Goal: Task Accomplishment & Management: Complete application form

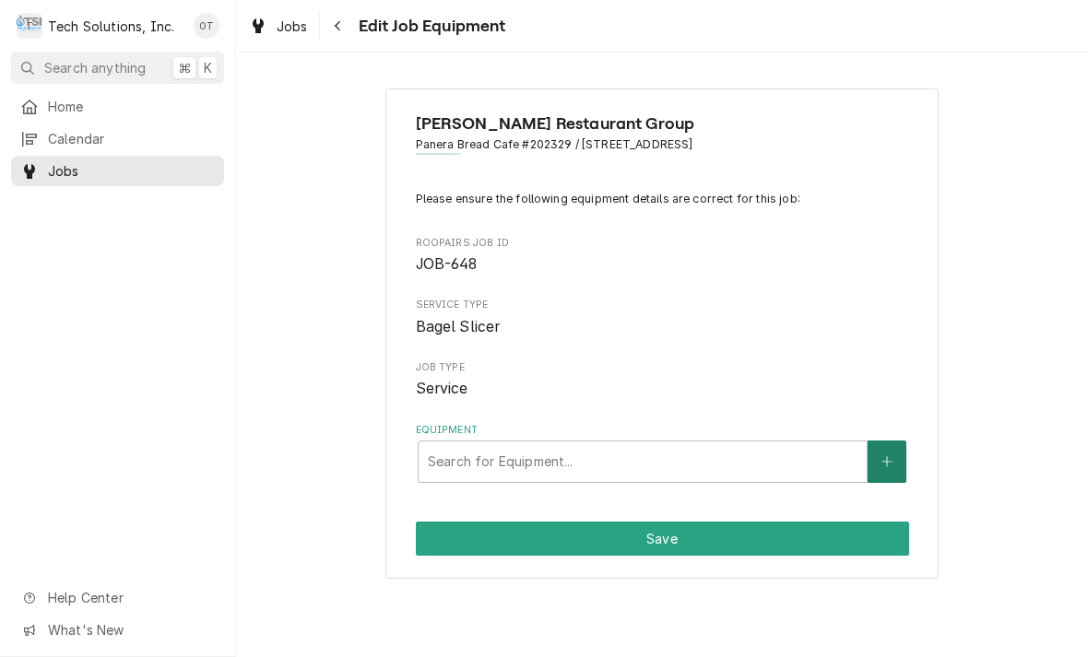
click at [897, 453] on button "Equipment" at bounding box center [887, 462] width 39 height 42
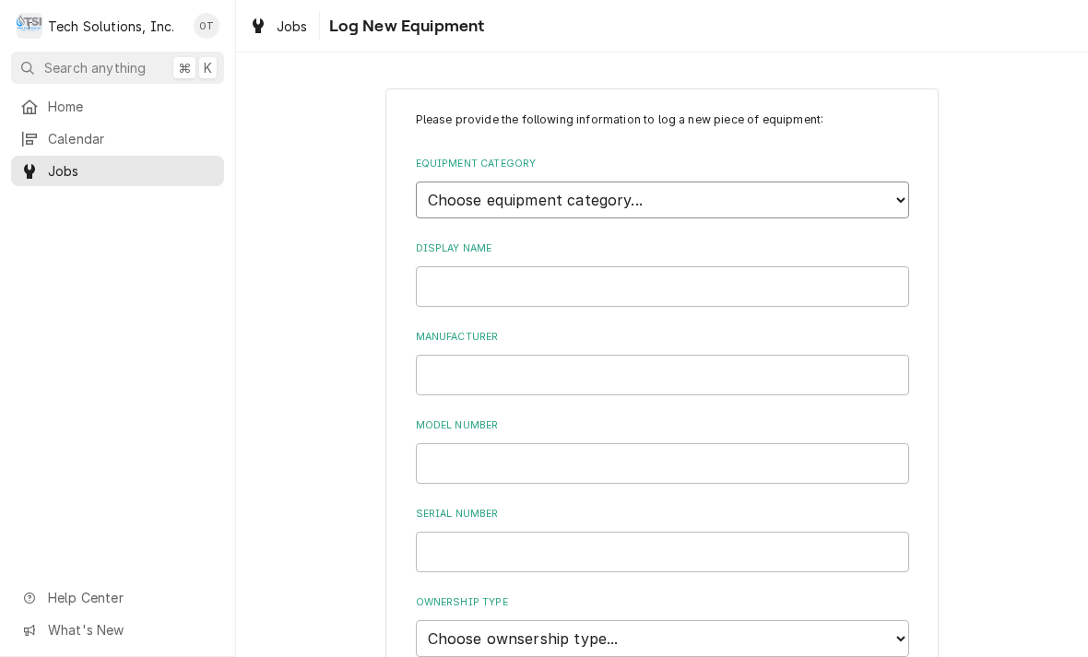
click at [906, 185] on select "Choose equipment category... Cooking Equipment Fryers Ice Machines Ovens and Ra…" at bounding box center [662, 200] width 493 height 37
select select "1"
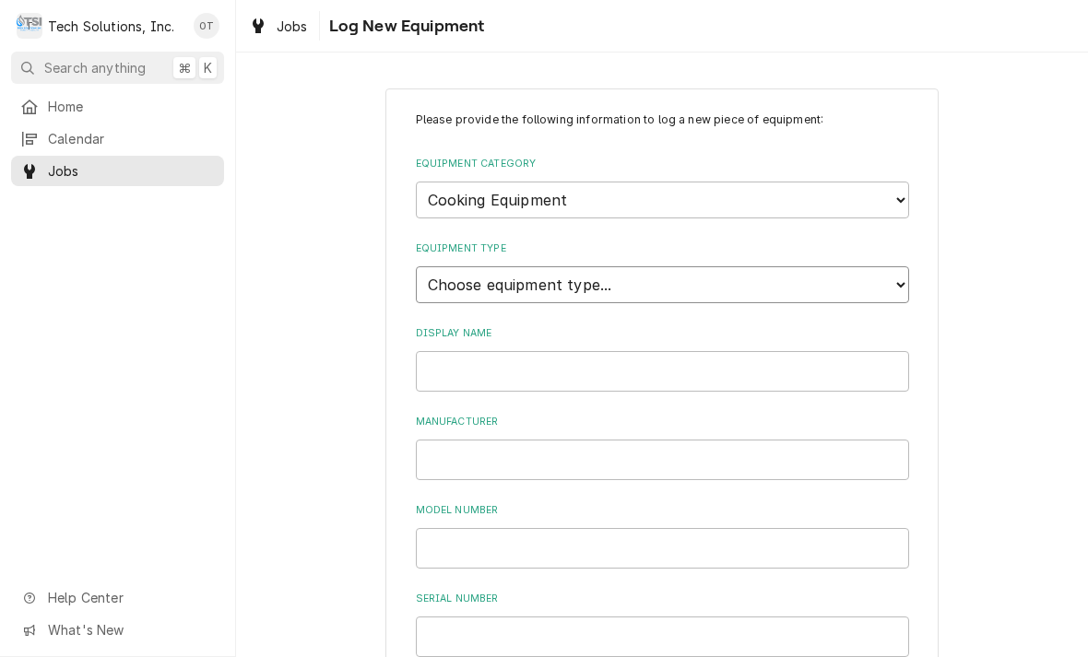
click at [881, 273] on select "Choose equipment type... Broiler Charbroiler Commercial Microwave Commercial To…" at bounding box center [662, 284] width 493 height 37
select select "10"
click at [894, 190] on select "Choose equipment category... Cooking Equipment Fryers Ice Machines Ovens and Ra…" at bounding box center [662, 200] width 493 height 37
select select "10"
click at [894, 270] on select "Choose equipment type... Blender Commercial Can Openers Dicer, Cutter, and Chop…" at bounding box center [662, 284] width 493 height 37
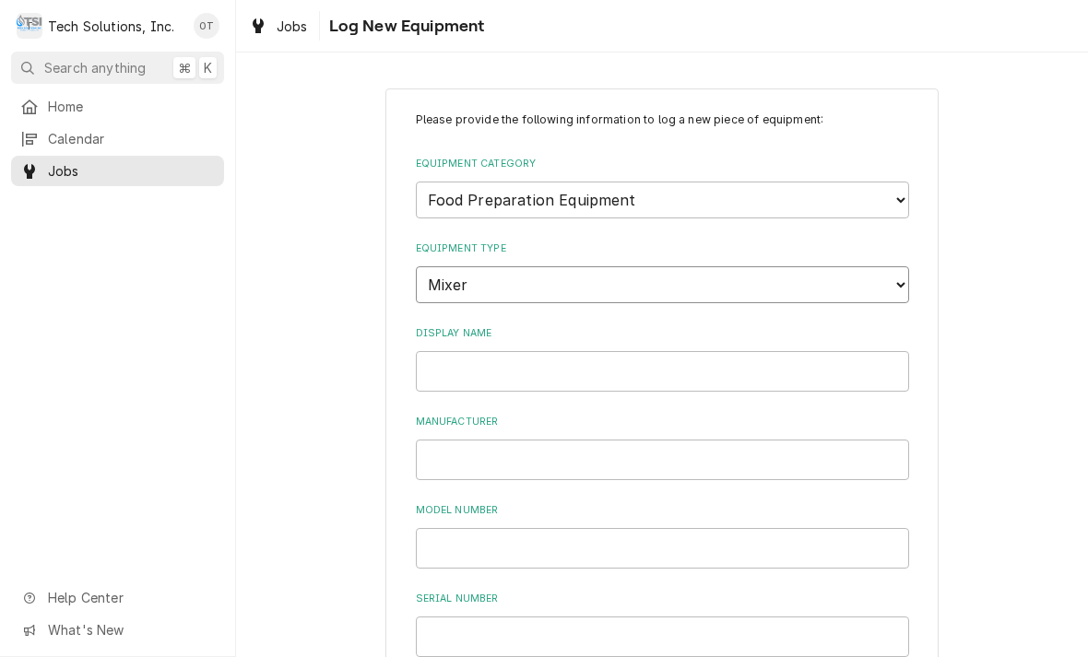
select select "96"
click at [896, 275] on select "Choose equipment type... Blender Commercial Can Openers Dicer, Cutter, and Chop…" at bounding box center [662, 284] width 493 height 37
click at [901, 199] on select "Choose equipment category... Cooking Equipment Fryers Ice Machines Ovens and Ra…" at bounding box center [662, 200] width 493 height 37
click at [890, 273] on select "Choose equipment type... Dryer Washer Dryer Combo Washer" at bounding box center [662, 284] width 493 height 37
click at [895, 196] on select "Choose equipment category... Cooking Equipment Fryers Ice Machines Ovens and Ra…" at bounding box center [662, 200] width 493 height 37
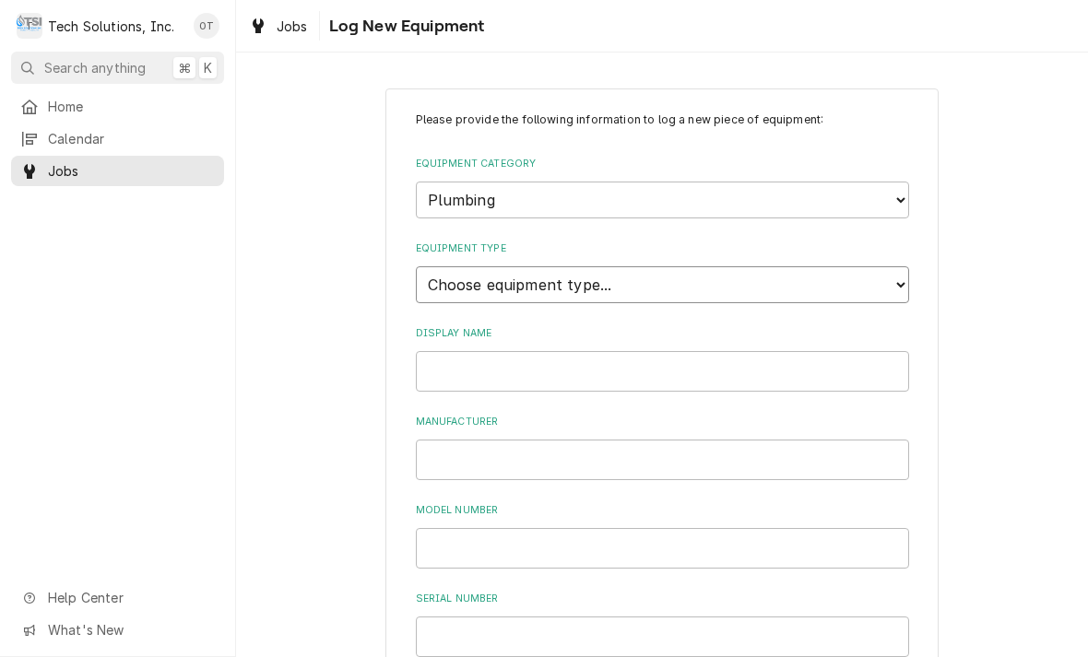
click at [896, 273] on select "Choose equipment type... Faucet and Nozzle Hand Dryer Hands-Free Faucet Sink an…" at bounding box center [662, 284] width 493 height 37
click at [888, 194] on select "Choose equipment category... Cooking Equipment Fryers Ice Machines Ovens and Ra…" at bounding box center [662, 200] width 493 height 37
select select "10"
click at [885, 267] on select "Choose equipment type... Blender Commercial Can Openers Dicer, Cutter, and Chop…" at bounding box center [662, 284] width 493 height 37
select select "103"
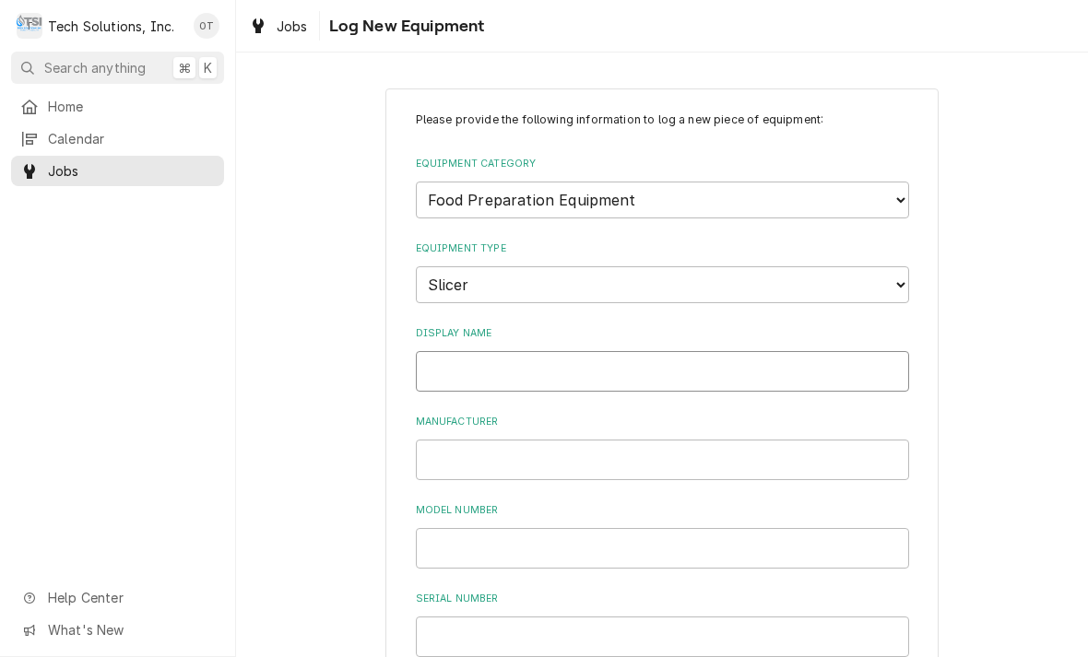
click at [458, 351] on input "Display Name" at bounding box center [662, 371] width 493 height 41
type input "[PERSON_NAME]"
click at [486, 440] on input "Manufacturer" at bounding box center [662, 460] width 493 height 41
type input "[PERSON_NAME]"
click at [481, 528] on input "Model Number" at bounding box center [662, 548] width 493 height 41
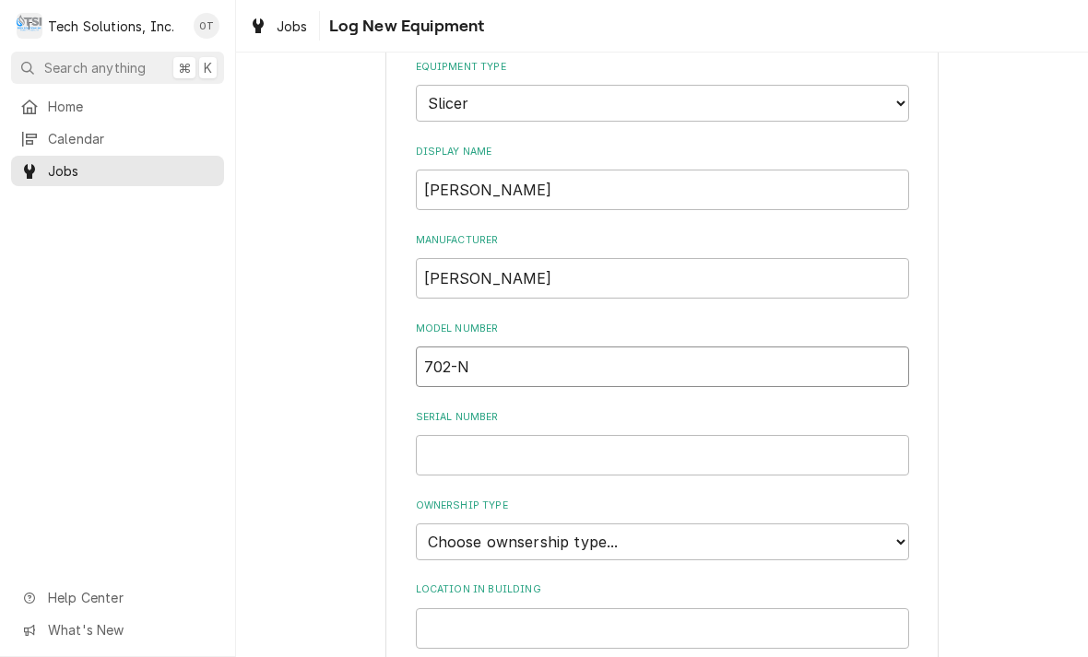
scroll to position [230, 0]
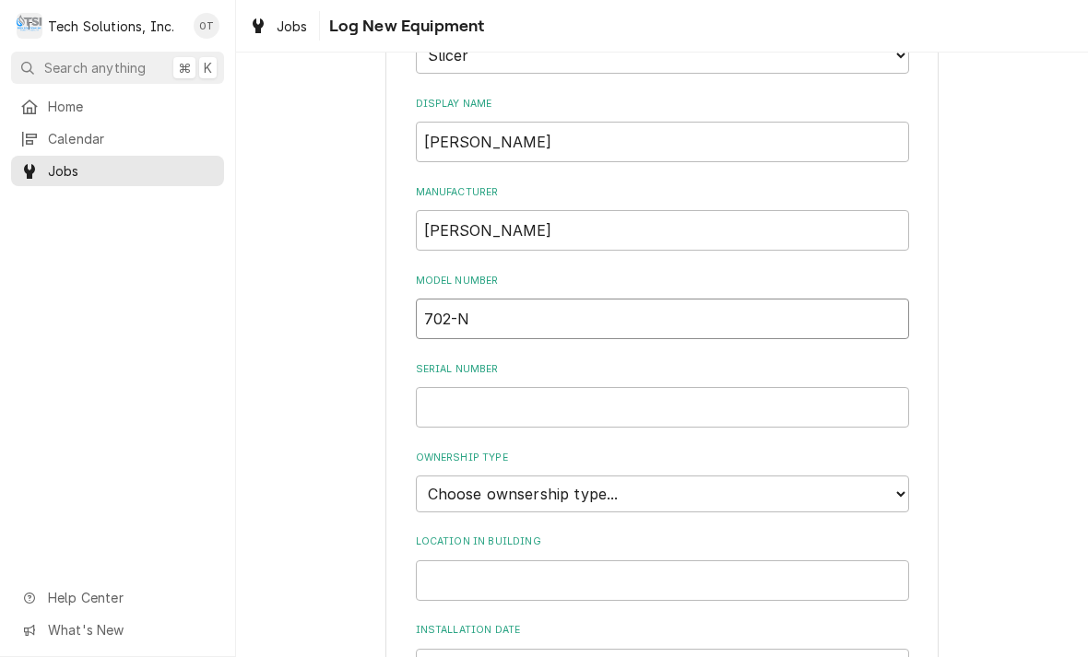
type input "702-N"
click at [465, 387] on input "Serial Number" at bounding box center [662, 407] width 493 height 41
type input "J3872181"
click at [892, 476] on select "Choose ownsership type... Unknown Owned Leased Rented" at bounding box center [662, 494] width 493 height 37
select select "1"
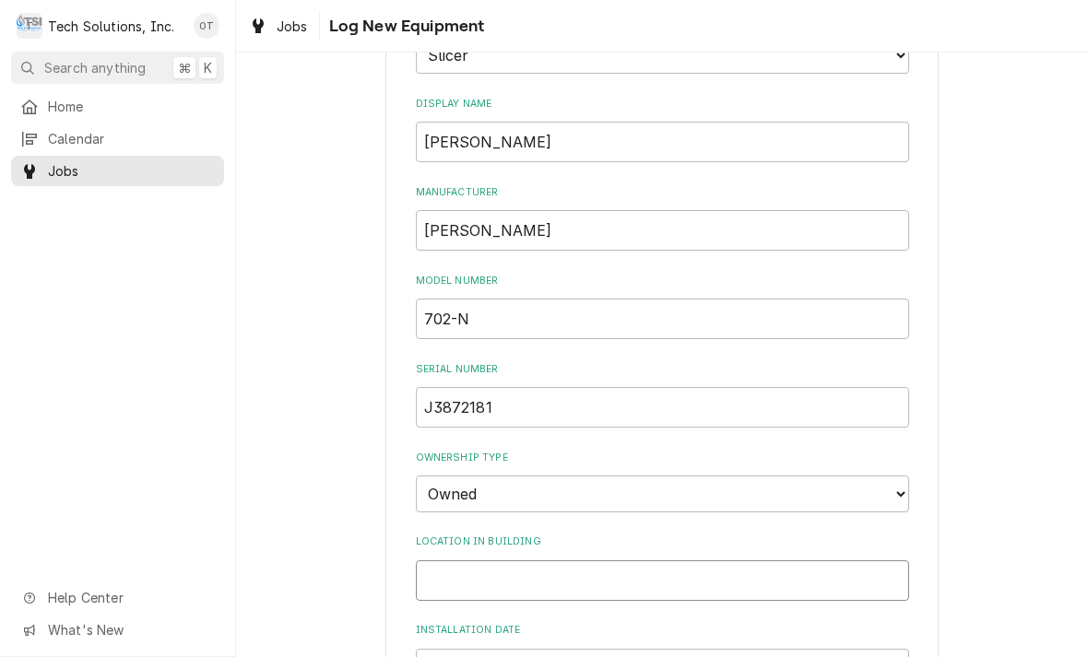
click at [480, 561] on input "Location in Building" at bounding box center [662, 581] width 493 height 41
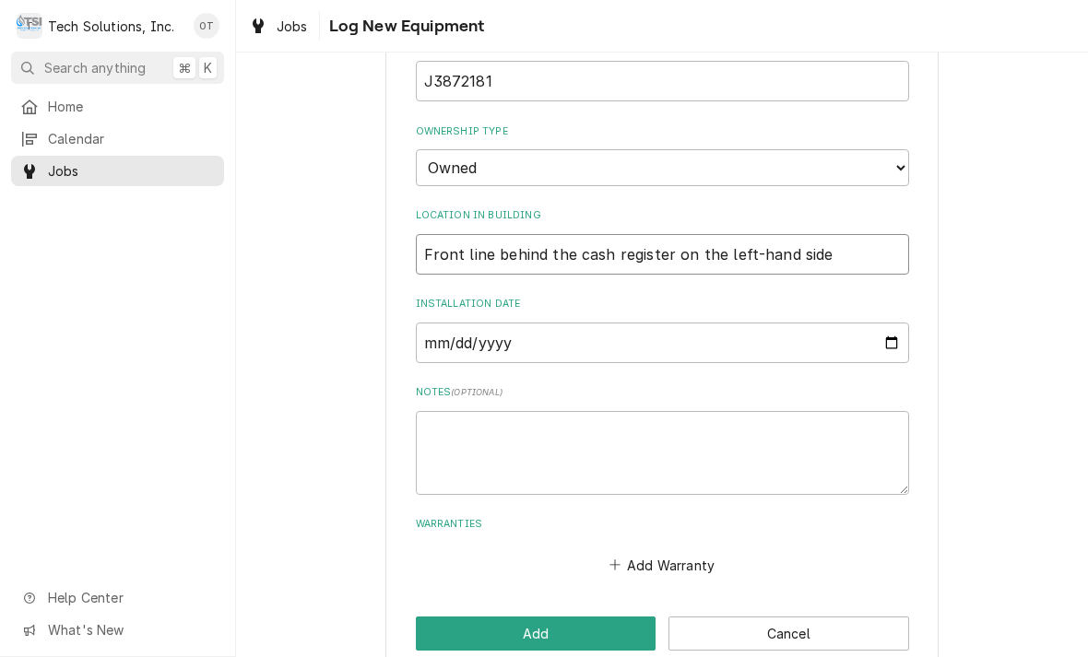
scroll to position [555, 0]
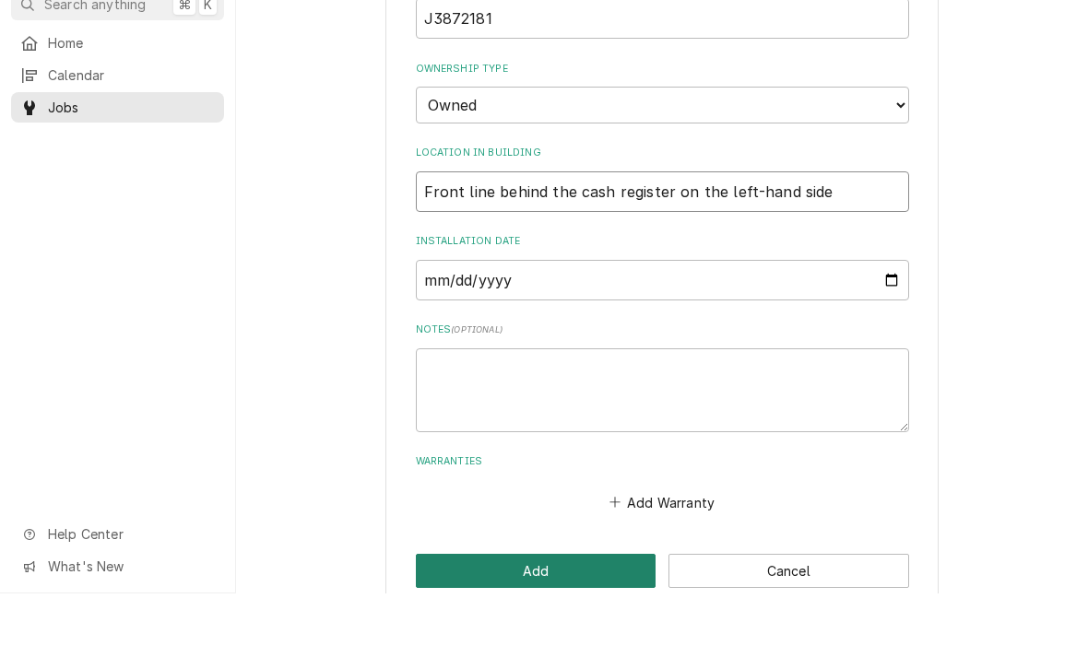
type input "Front line behind the cash register on the left-hand side"
click at [523, 618] on button "Add" at bounding box center [536, 635] width 241 height 34
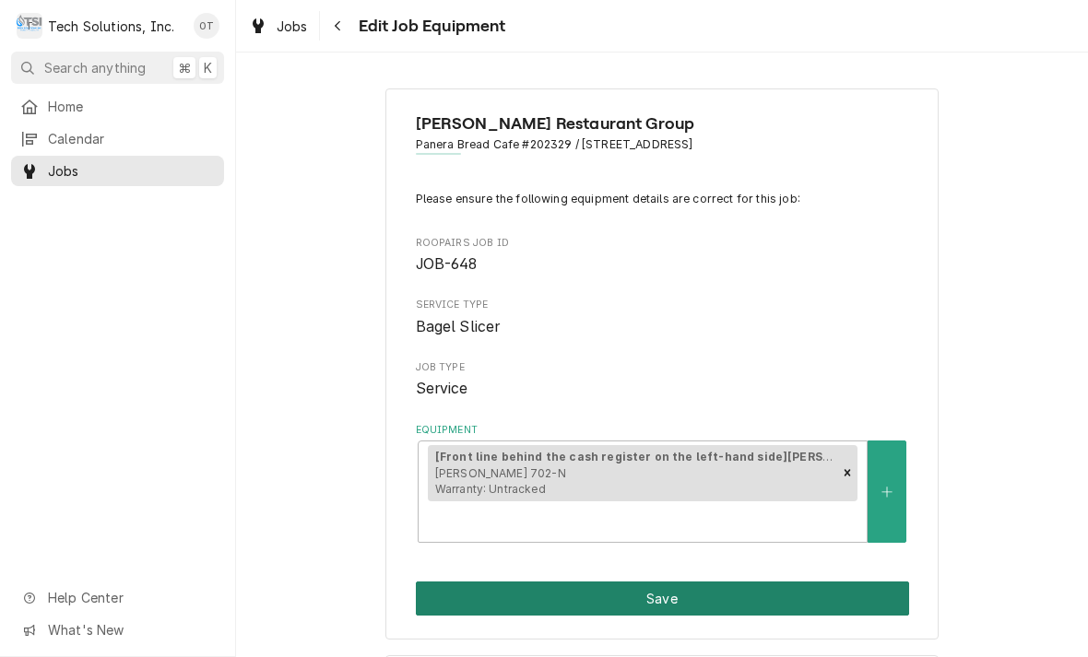
click at [650, 582] on button "Save" at bounding box center [662, 599] width 493 height 34
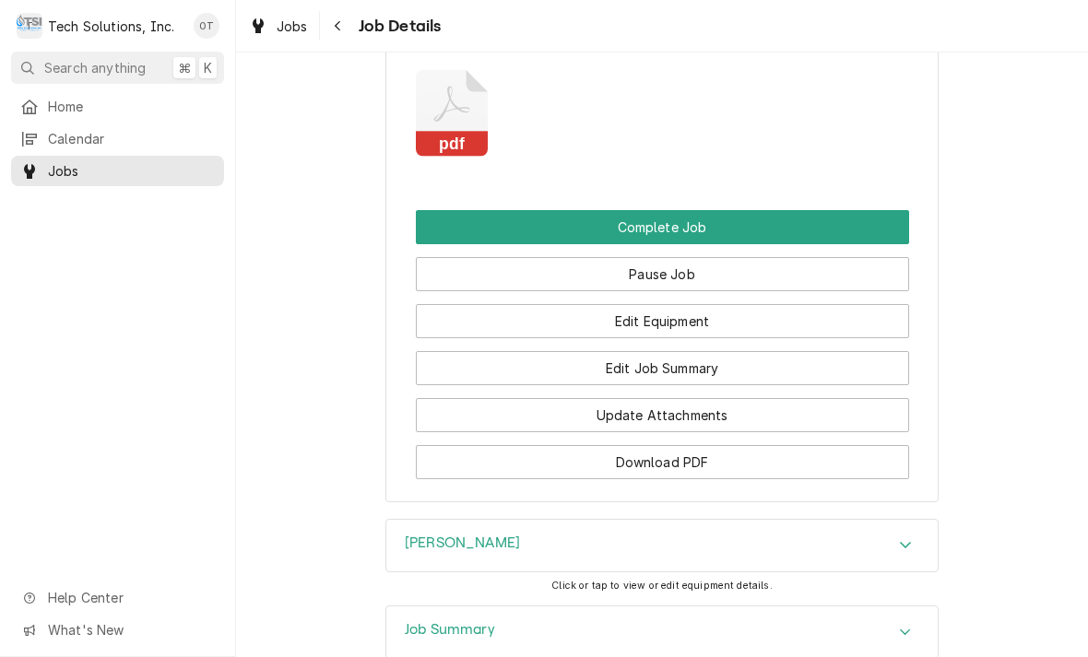
scroll to position [1875, 0]
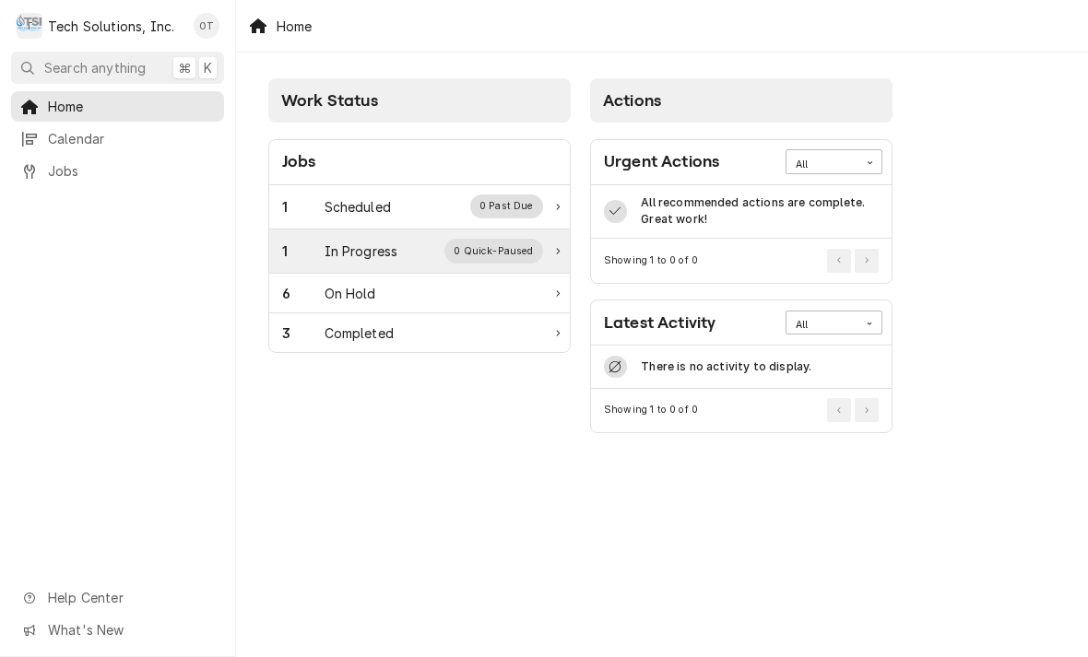
click at [497, 243] on div "0 Quick-Paused" at bounding box center [493, 251] width 99 height 24
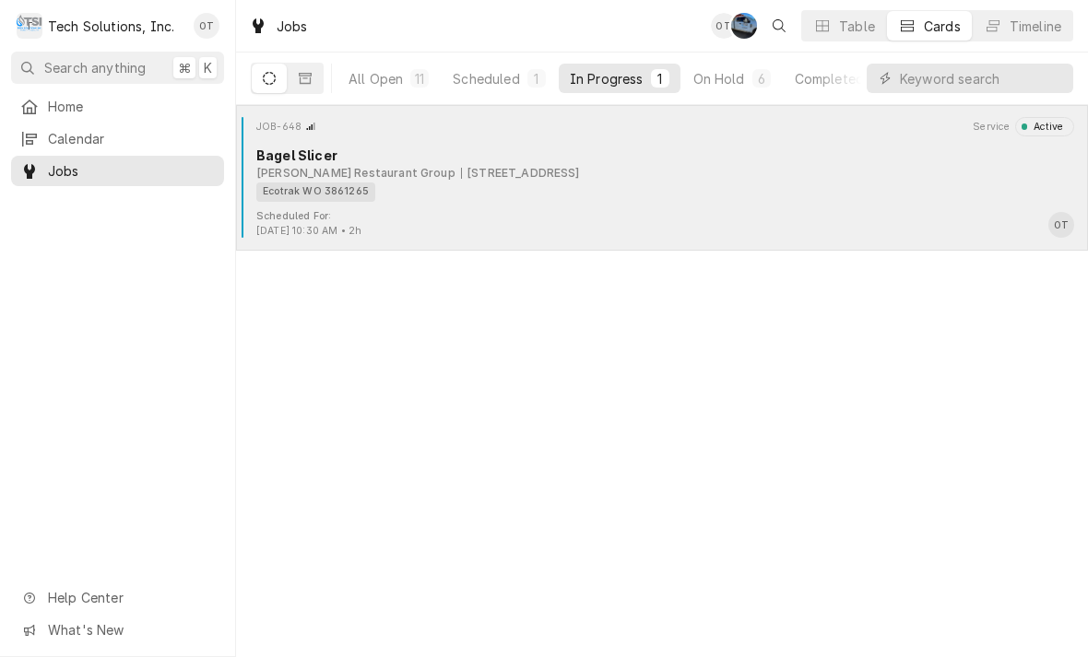
click at [518, 195] on div "Ecotrak WO 3861265" at bounding box center [658, 192] width 805 height 19
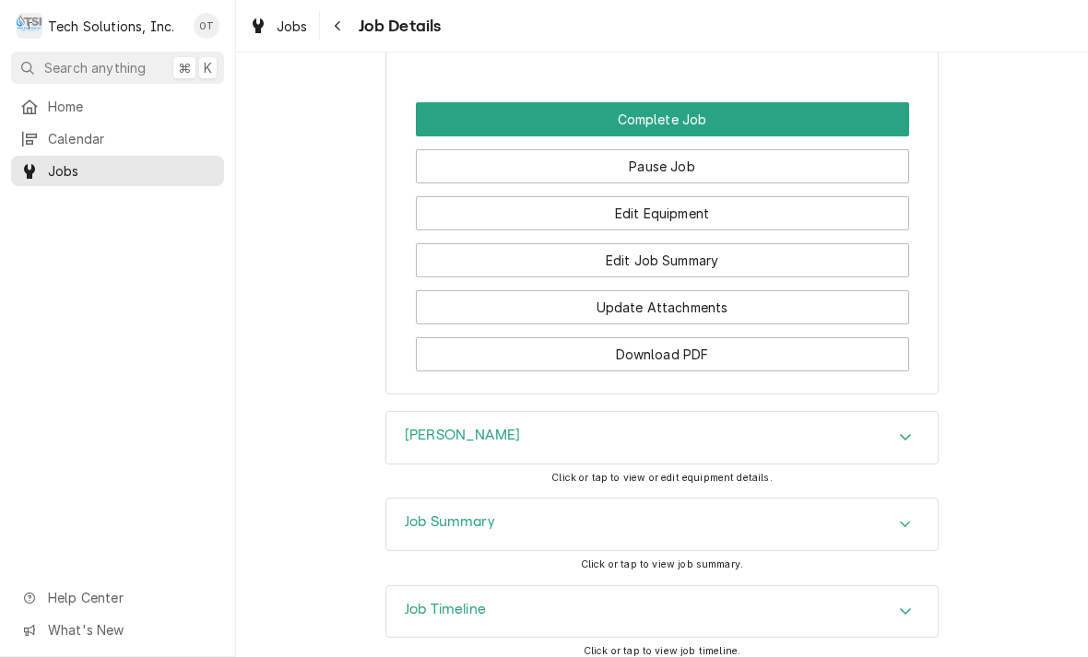
scroll to position [1997, 0]
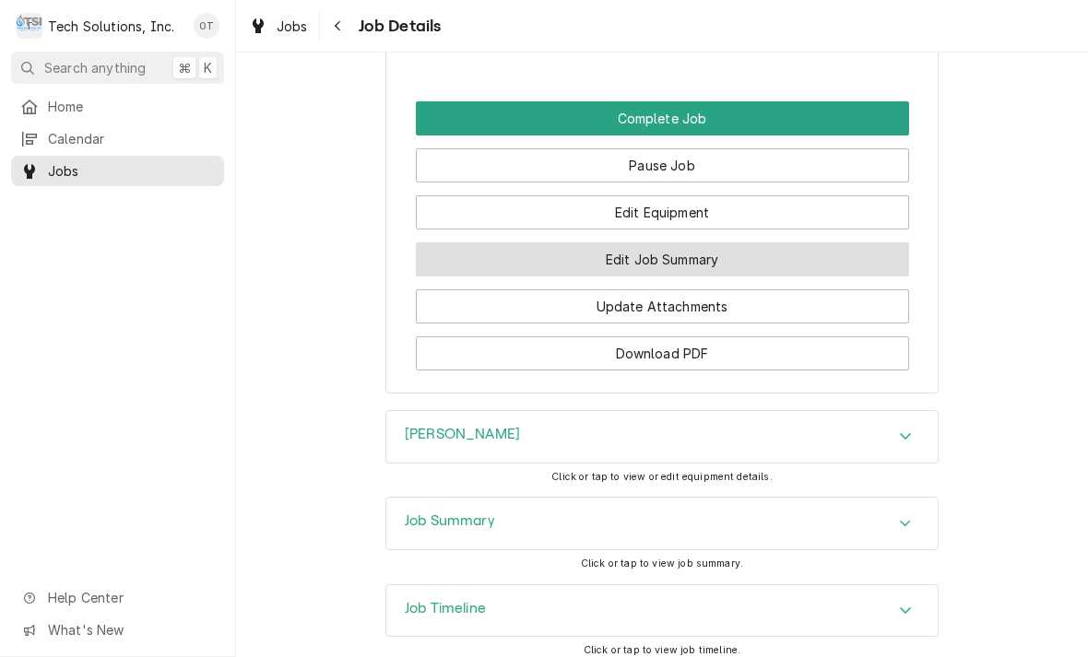
click at [636, 243] on button "Edit Job Summary" at bounding box center [662, 260] width 493 height 34
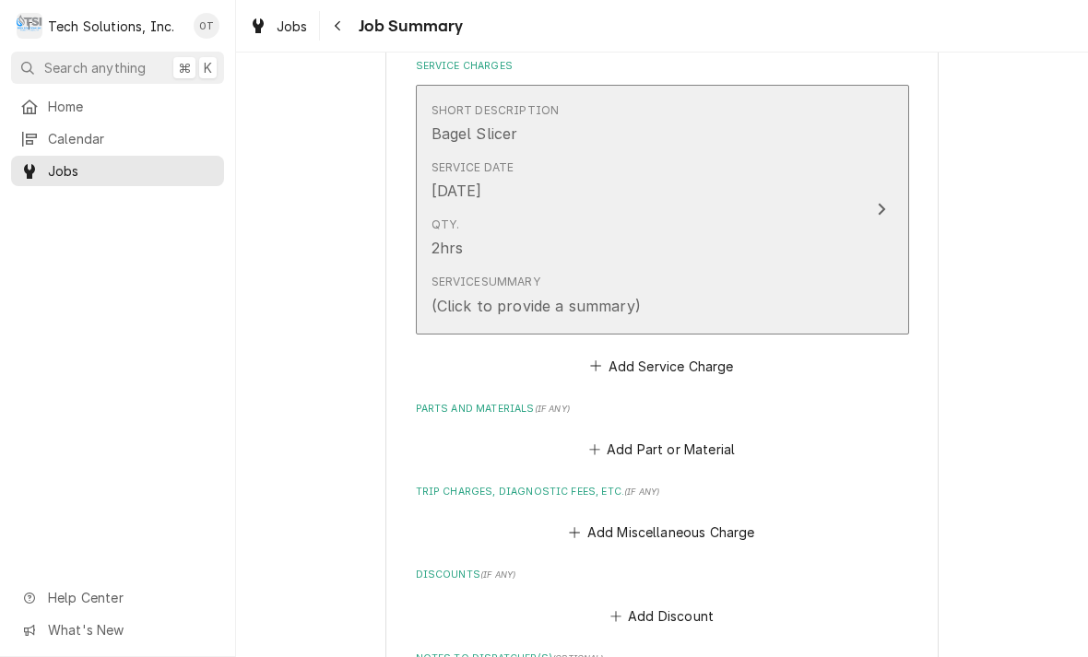
click at [879, 202] on icon "Update Line Item" at bounding box center [881, 209] width 9 height 15
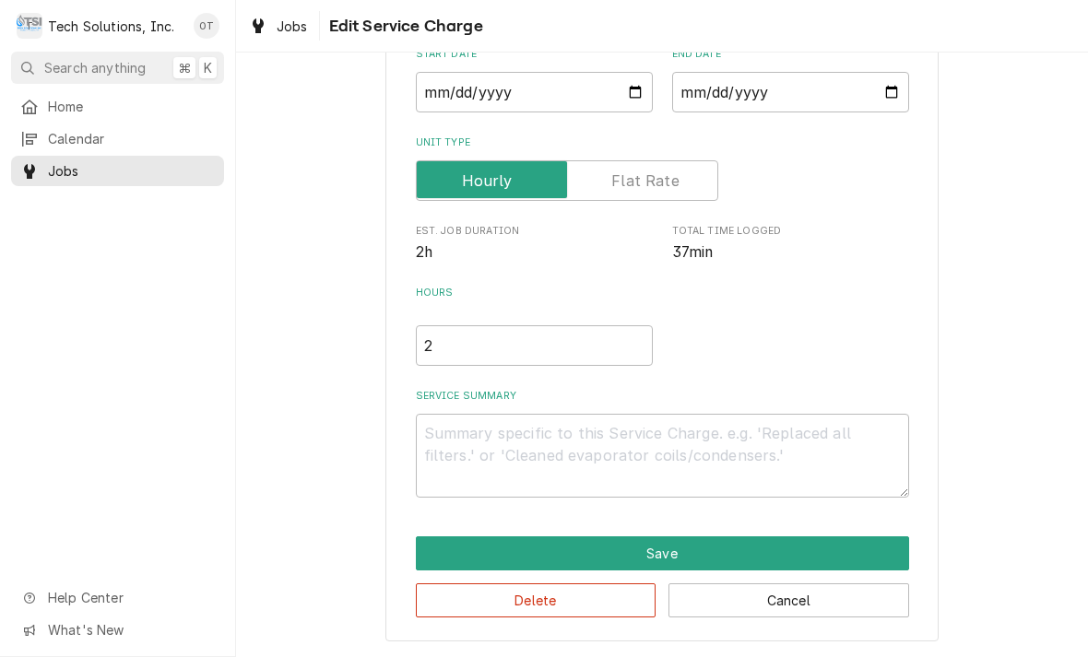
scroll to position [193, 0]
click at [457, 452] on textarea "Service Summary" at bounding box center [662, 456] width 493 height 84
type textarea "x"
type textarea "T"
type textarea "x"
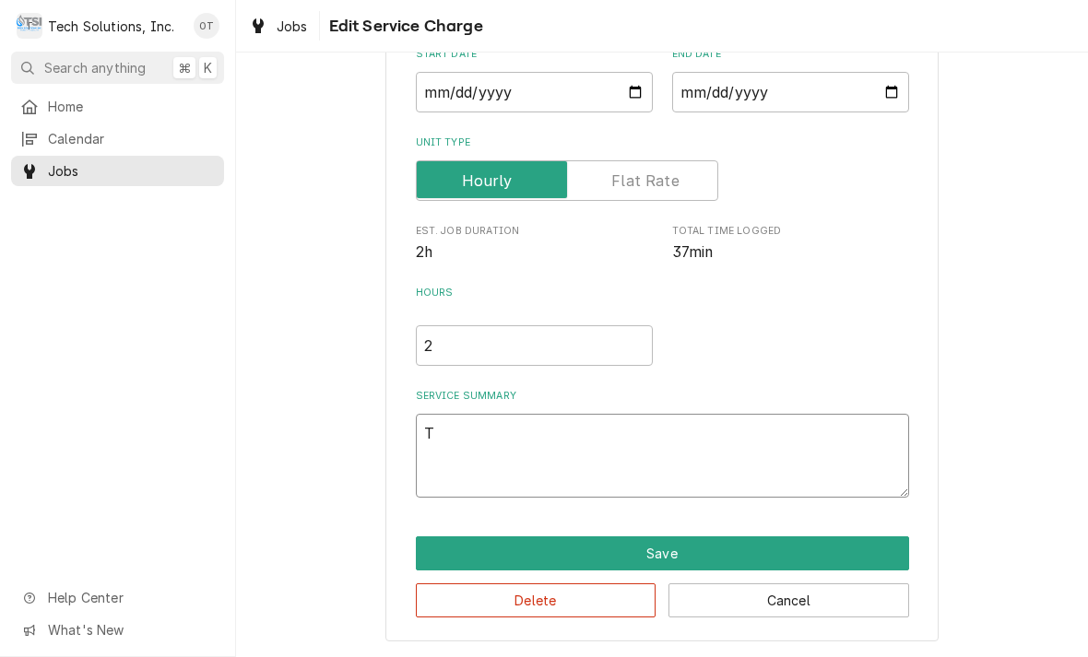
type textarea "Tro"
type textarea "x"
type textarea "Troub"
type textarea "x"
type textarea "Trouble"
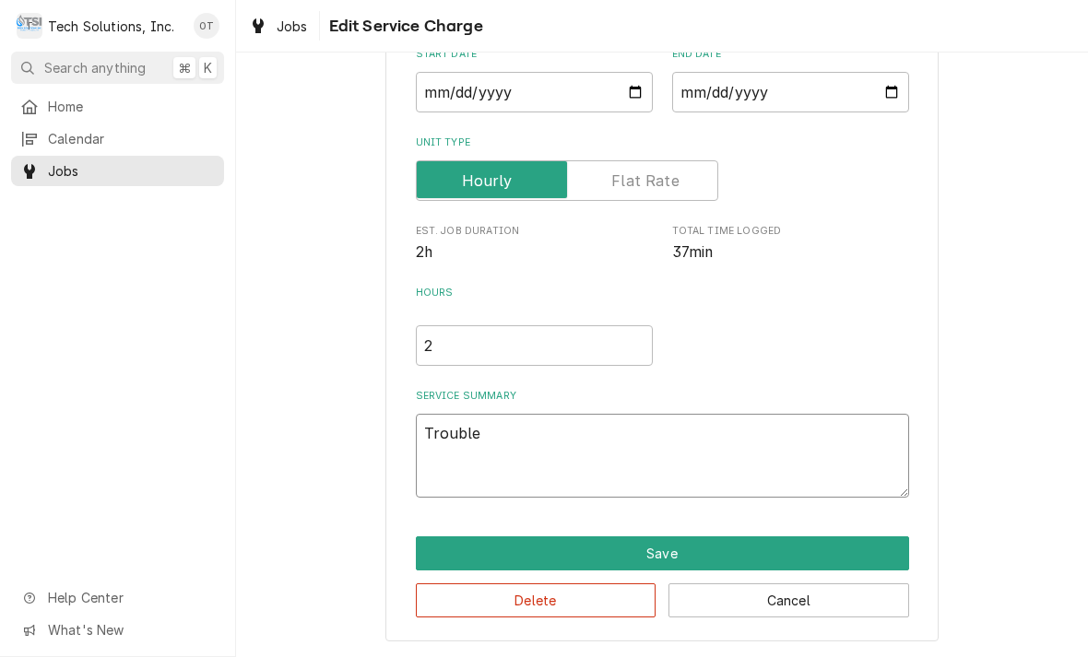
type textarea "x"
type textarea "Troubles"
type textarea "x"
type textarea "Troubleshoot unit"
type textarea "x"
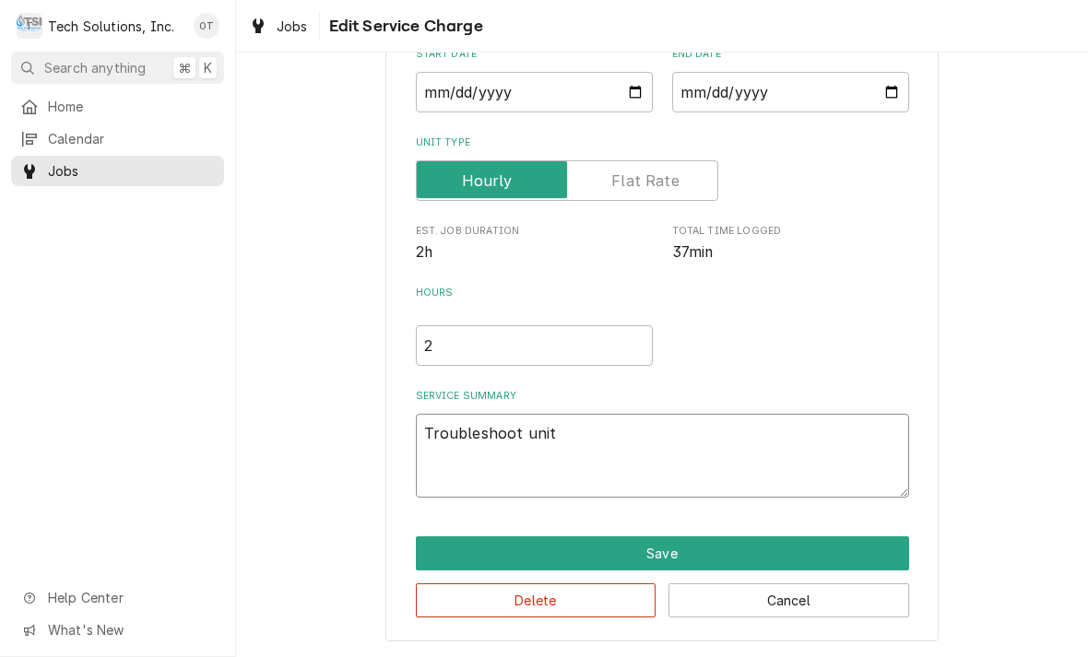
type textarea "Troubleshoot unit found"
type textarea "x"
type textarea "Troubleshoot unit found plug"
type textarea "x"
type textarea "Troubleshoot unit found plug on"
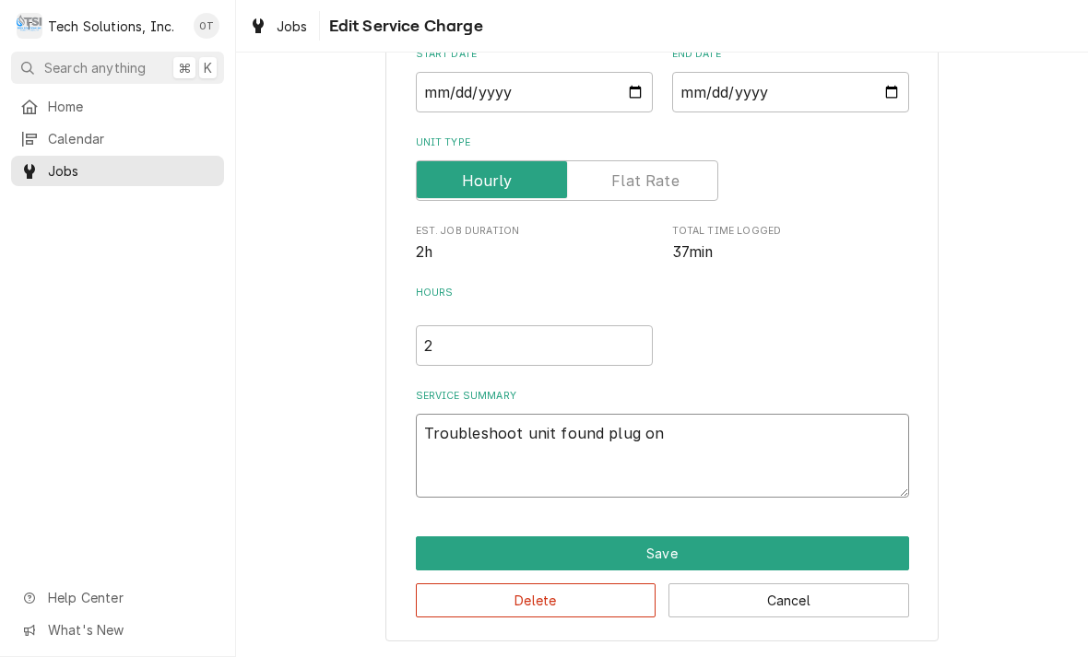
type textarea "x"
type textarea "Troubleshoot unit found plug on power cord"
type textarea "x"
type textarea "Troubleshoot unit found plug on power cord broke off"
type textarea "x"
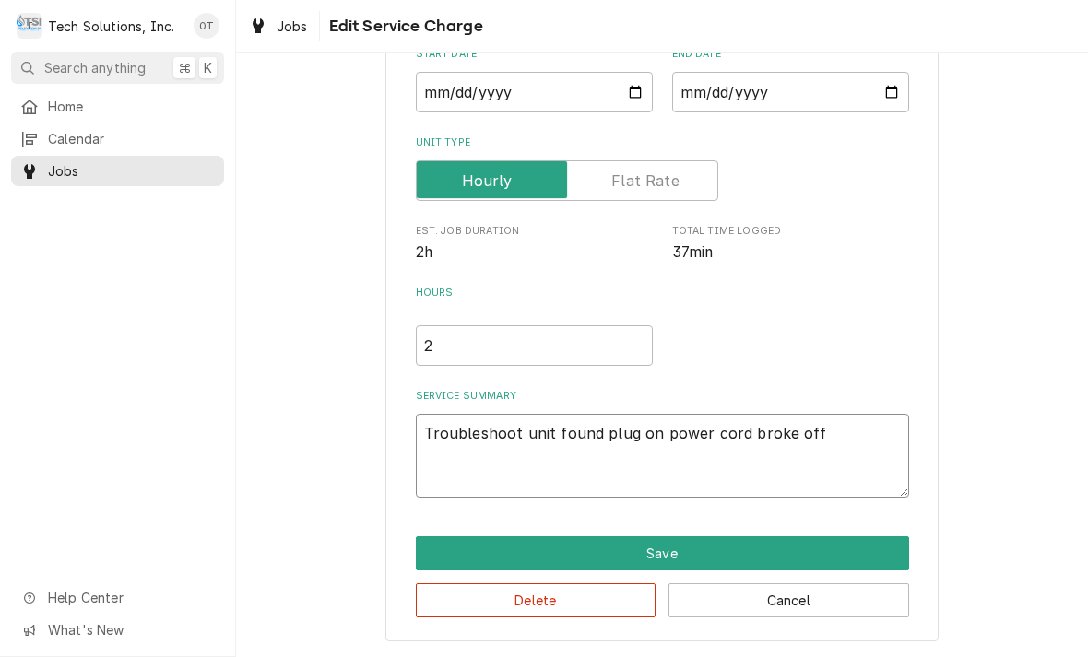
type textarea "Troubleshoot unit found plug on power cord broke off in the outlet"
type textarea "x"
type textarea "Troubleshoot unit found plug on power cord broke off in the outlet removed"
type textarea "x"
type textarea "Troubleshoot unit found plug on power cord broke off in the outlet removed grou…"
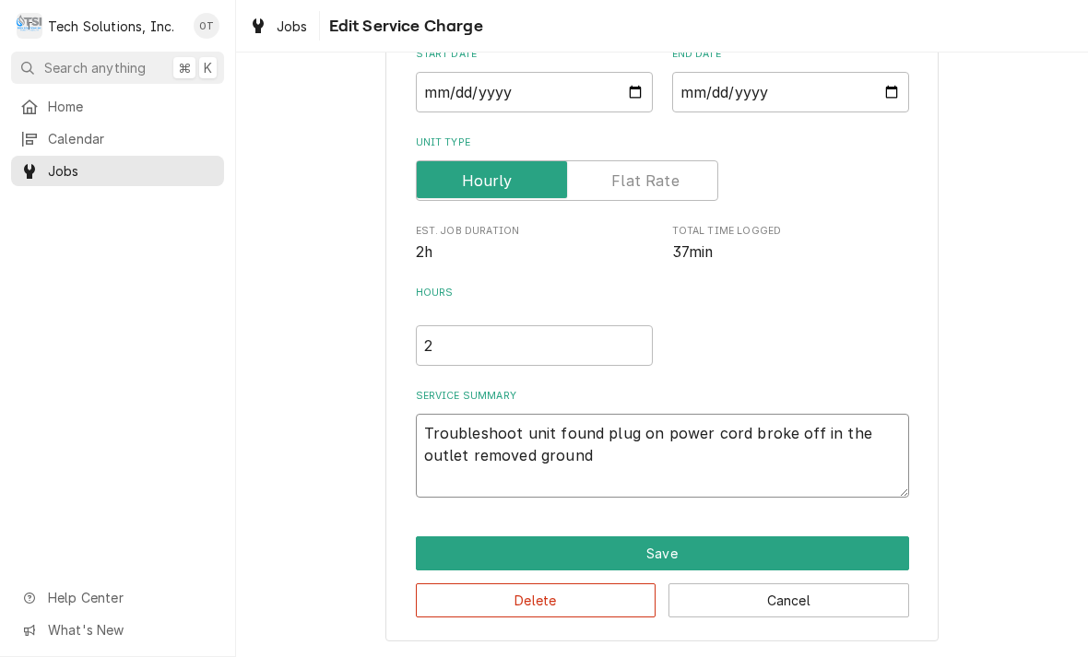
type textarea "x"
type textarea "Troubleshoot unit found plug on power cord broke off in the outlet removed grou…"
type textarea "x"
type textarea "Troubleshoot unit found plug on power cord broke off in the outlet removed grou…"
type textarea "x"
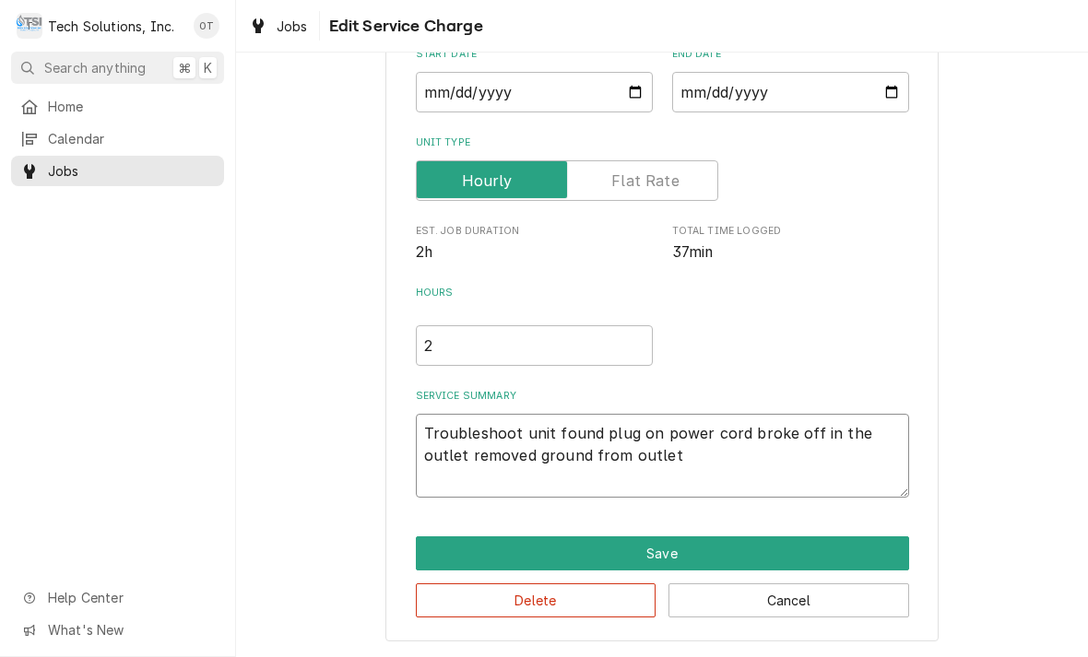
type textarea "Troubleshoot unit found plug on power cord broke off in the outlet removed grou…"
type textarea "x"
type textarea "Troubleshoot unit found plug on power cord broke off in the outlet removed grou…"
type textarea "x"
type textarea "Troubleshoot unit found plug on power cord broke off in the outlet removed grou…"
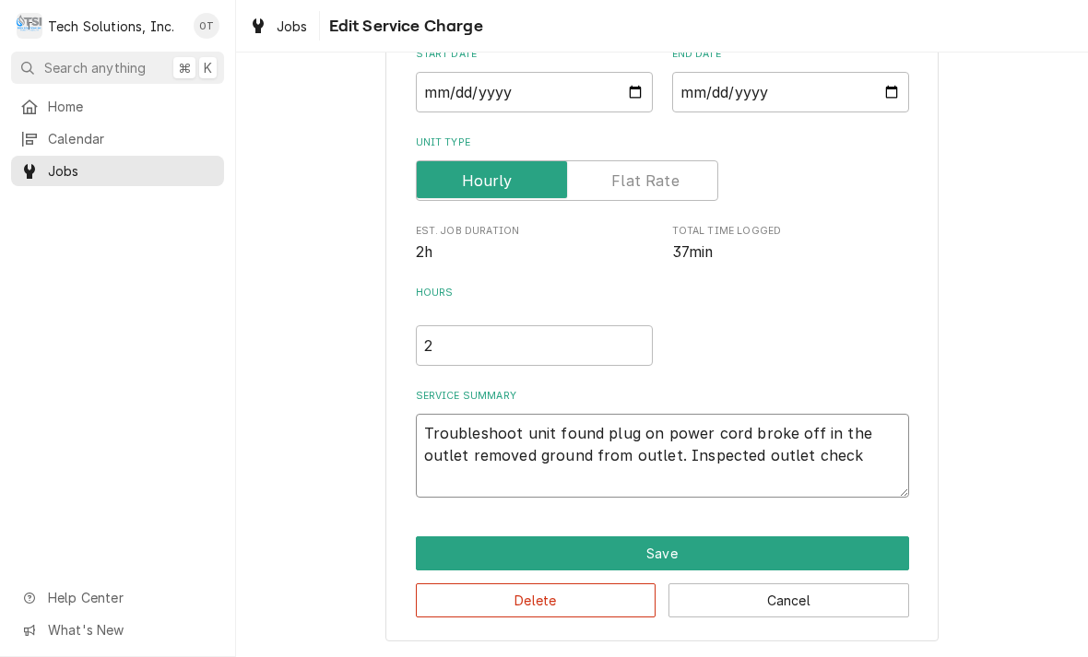
type textarea "x"
type textarea "Troubleshoot unit found plug on power cord broke off in the outlet removed grou…"
type textarea "x"
type textarea "Troubleshoot unit found plug on power cord broke off in the outlet removed grou…"
type textarea "x"
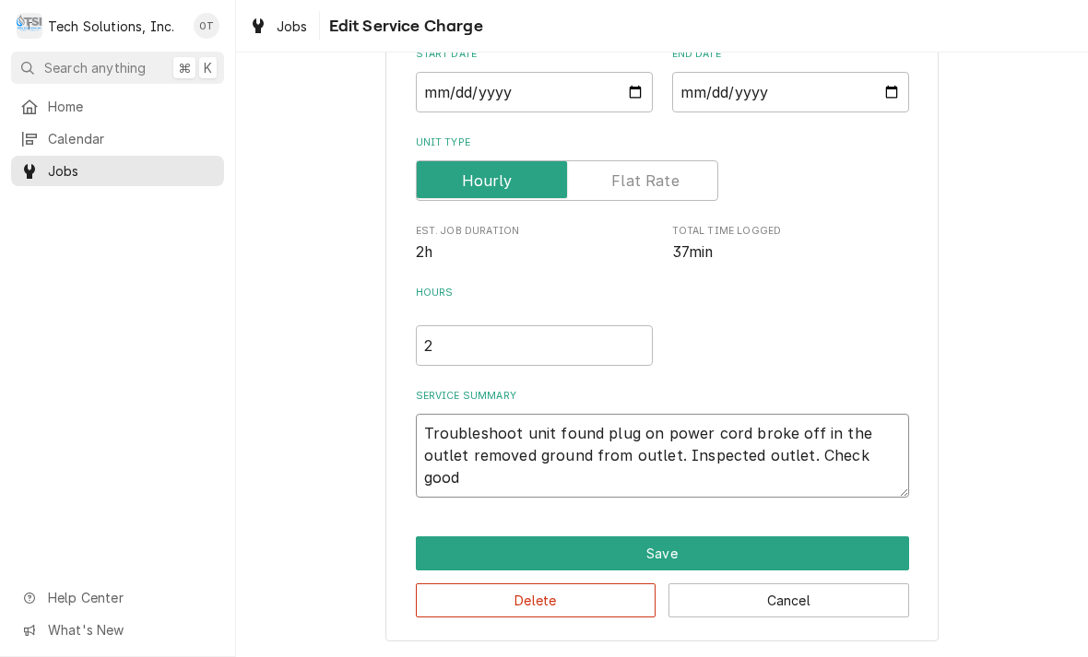
type textarea "Troubleshoot unit found plug on power cord broke off in the outlet removed grou…"
type textarea "x"
type textarea "Troubleshoot unit found plug on power cord broke off in the outlet removed grou…"
type textarea "x"
type textarea "Troubleshoot unit found plug on power cord broke off in the outlet removed grou…"
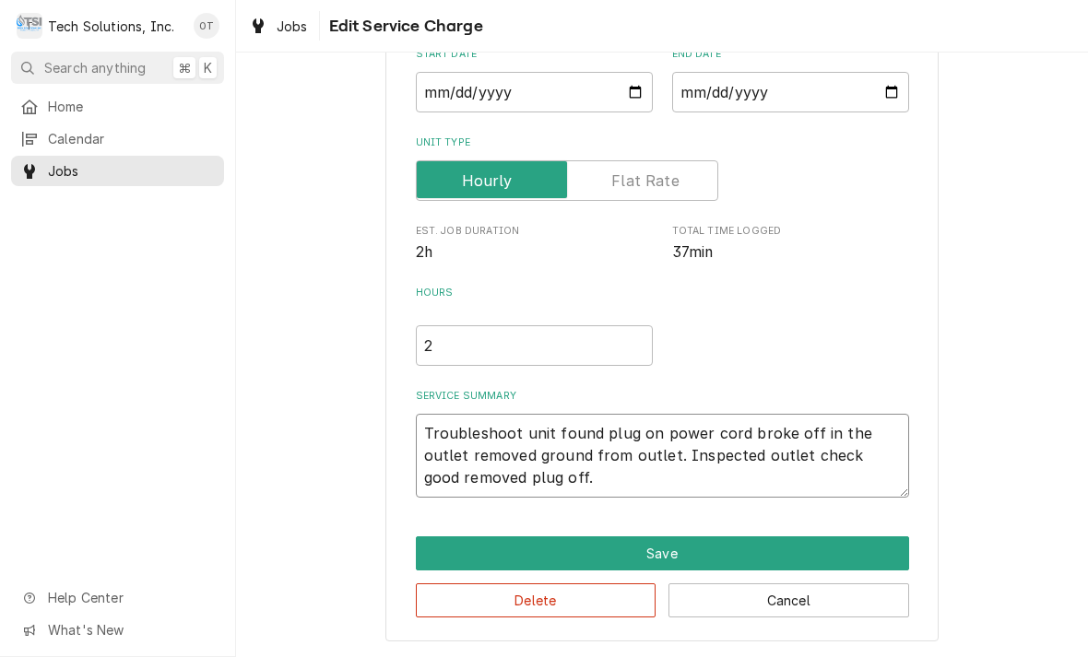
type textarea "x"
type textarea "Troubleshoot unit found plug on power cord broke off in the outlet removed grou…"
type textarea "x"
type textarea "Troubleshoot unit found plug on power cord broke off in the outlet removed grou…"
type textarea "x"
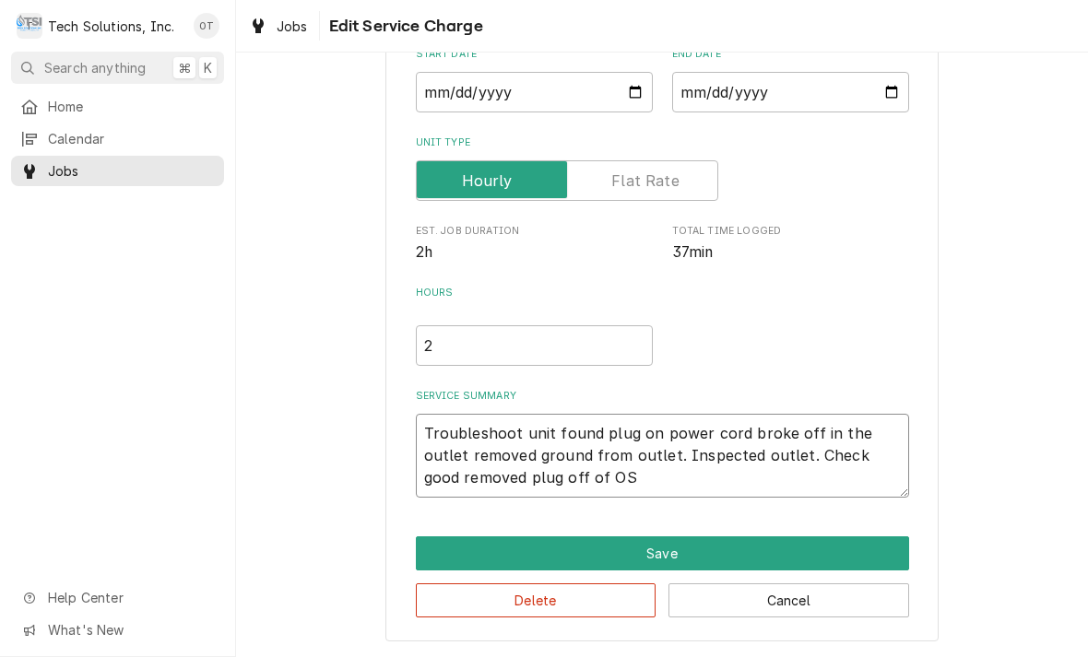
type textarea "Troubleshoot unit found plug on power cord broke off in the outlet removed grou…"
type textarea "x"
type textarea "Troubleshoot unit found plug on power cord broke off in the outlet removed grou…"
type textarea "x"
type textarea "Troubleshoot unit found plug on power cord broke off in the outlet removed grou…"
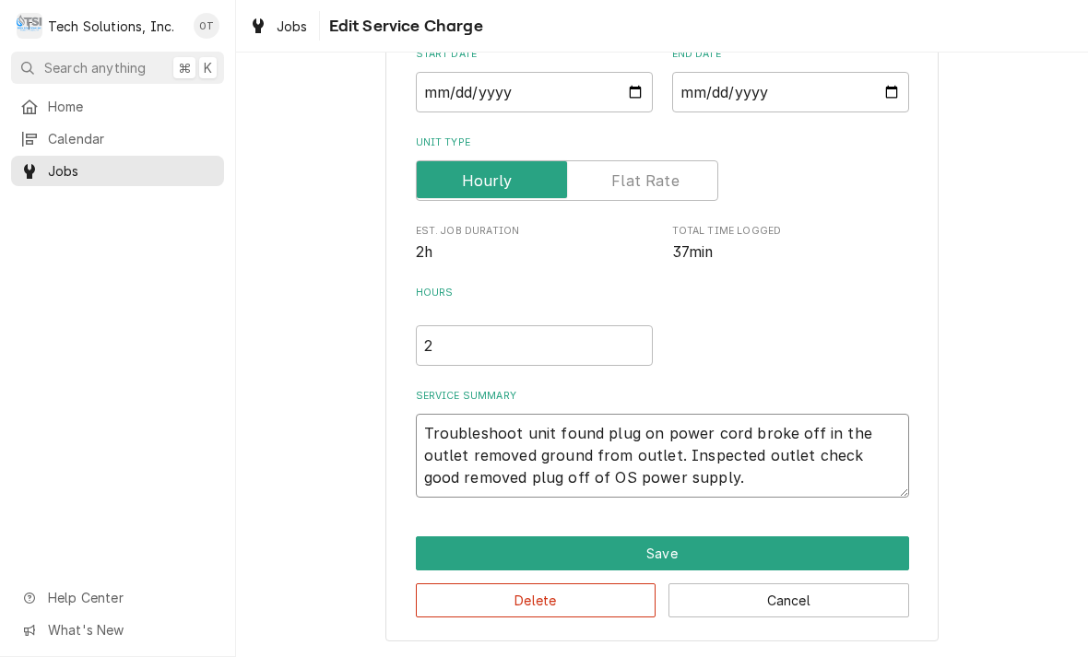
type textarea "x"
type textarea "Troubleshoot unit found plug on power cord broke off in the outlet removed grou…"
type textarea "x"
type textarea "Troubleshoot unit found plug on power cord broke off in the outlet. Removed gro…"
type textarea "x"
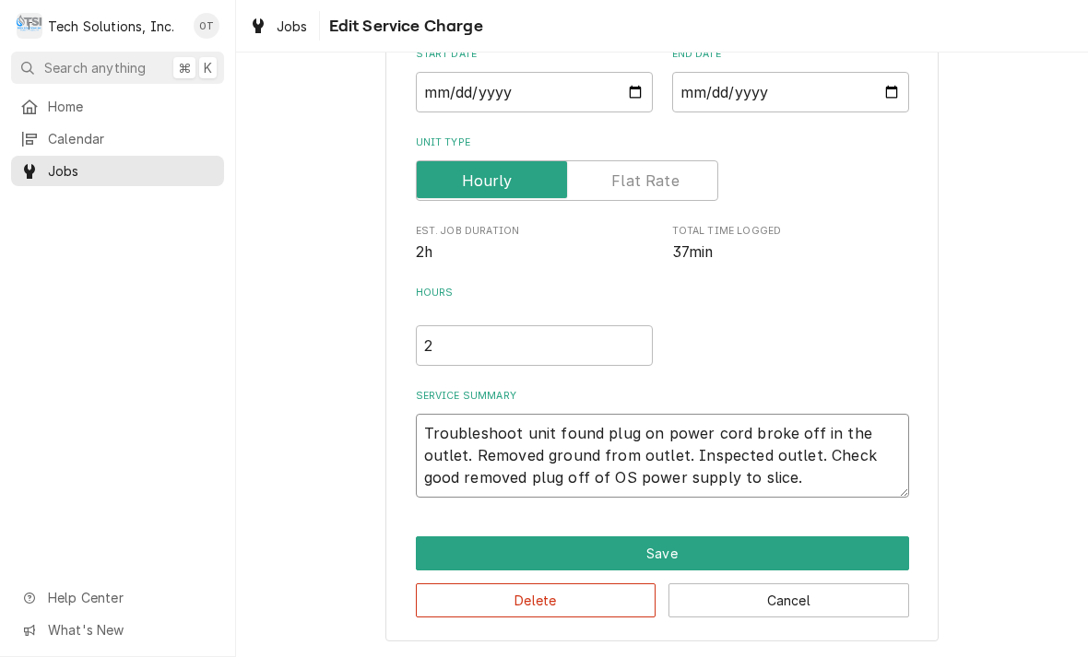
type textarea "Troubleshoot unit found plug on power cord broke off in the outlet removed grou…"
type textarea "x"
type textarea "Troubleshoot unit found plug on power cord broke off in the outlet removed grou…"
type textarea "x"
type textarea "Troubleshoot unit found plug on power cord broke off in the outlet removed grou…"
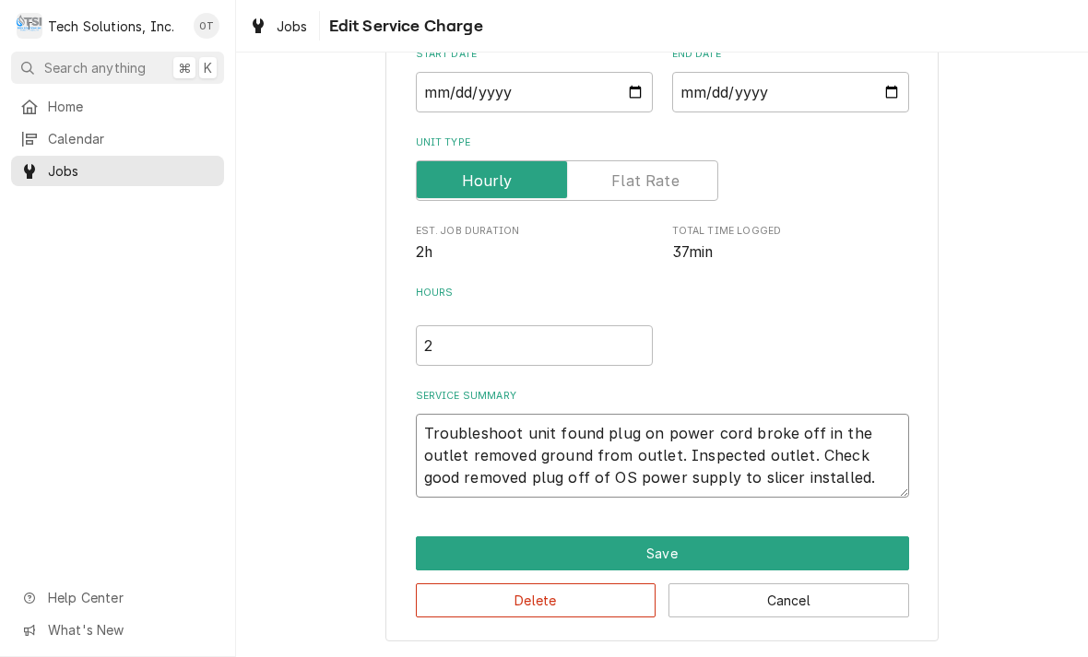
type textarea "x"
type textarea "Troubleshoot unit found plug on power cord broke off in the outlet removed grou…"
type textarea "x"
type textarea "Troubleshoot unit found plug on power cord broke off in the outlet removed grou…"
type textarea "x"
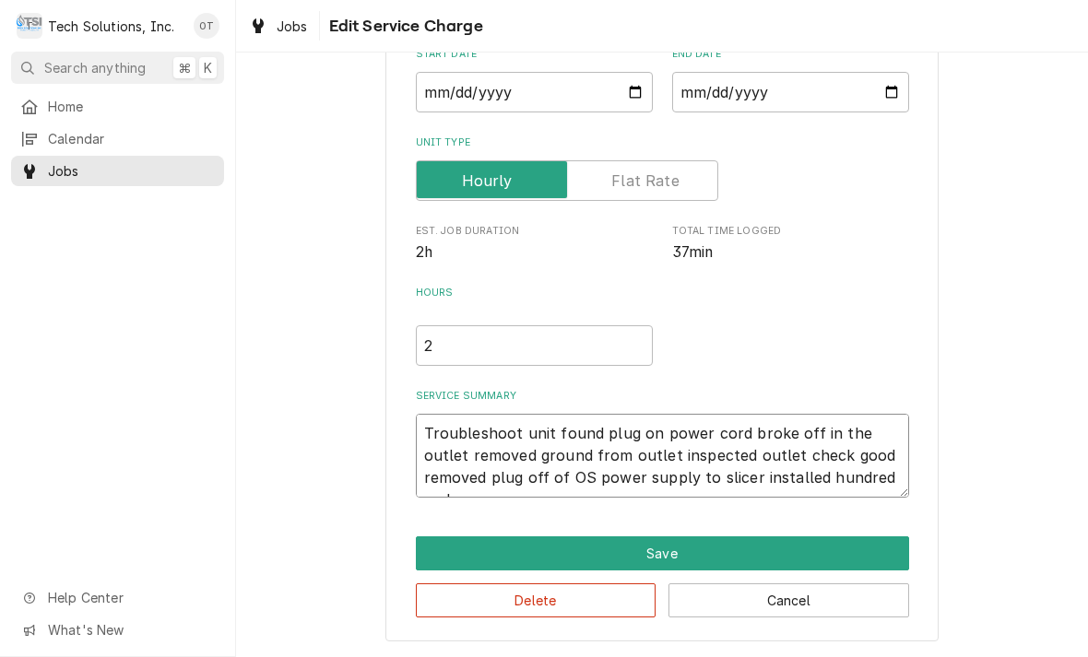
type textarea "Troubleshoot unit found plug on power cord broke off in the outlet removed grou…"
type textarea "x"
type textarea "Troubleshoot unit found plug on power cord broke off in the outlet removed grou…"
type textarea "x"
type textarea "Troubleshoot unit found plug on power cord broke off in the outlet removed grou…"
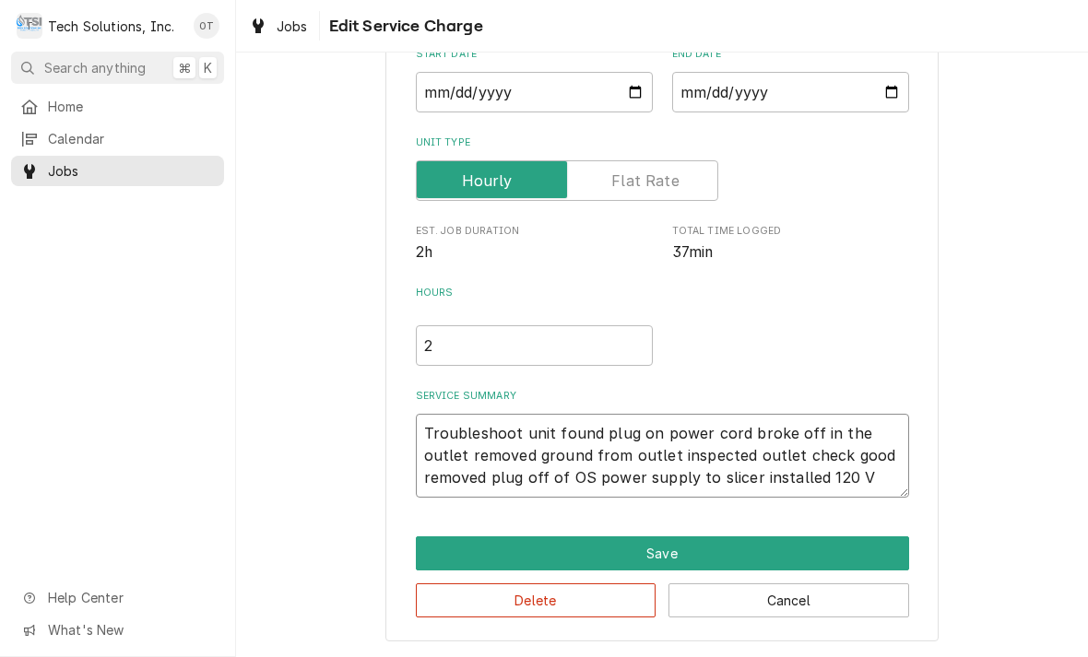
type textarea "x"
type textarea "Troubleshoot unit found plug on power cord broke off in the outlet removed grou…"
type textarea "x"
type textarea "Troubleshoot unit found plug on power cord broke off in the outlet removed grou…"
type textarea "x"
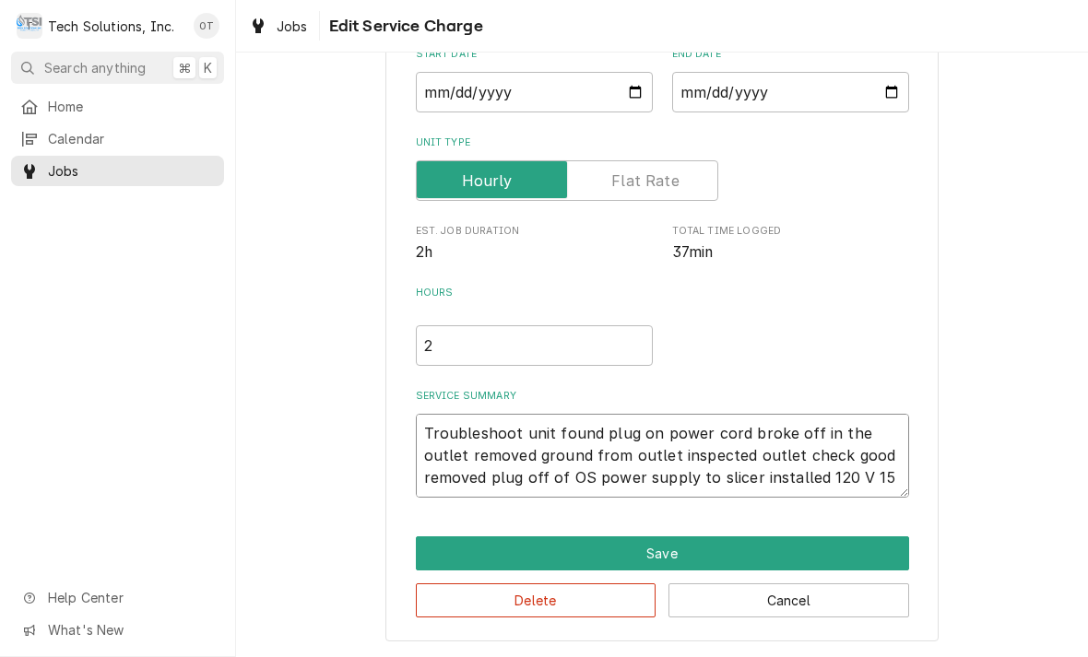
type textarea "Troubleshoot unit found plug on power cord broke off in the outlet removed grou…"
type textarea "x"
type textarea "Troubleshoot unit found plug on power cord broke off in the outlet removed grou…"
type textarea "x"
type textarea "Troubleshoot unit found plug on power cord broke off in the outlet removed grou…"
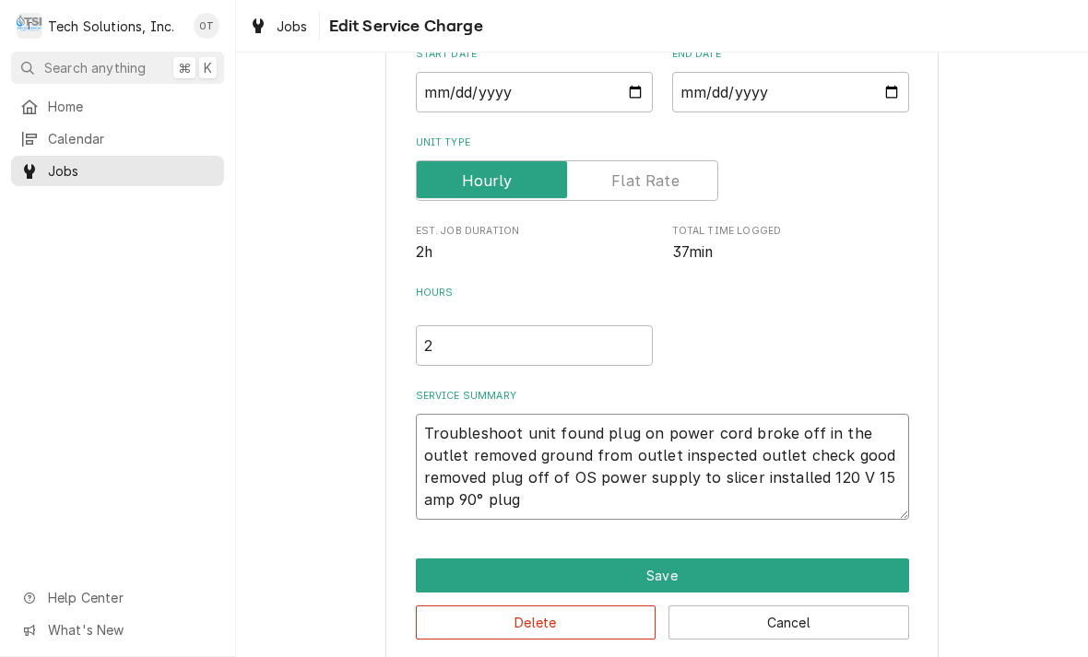
type textarea "x"
type textarea "Troubleshoot unit found plug on power cord broke off in the outlet removed grou…"
type textarea "x"
type textarea "Troubleshoot unit found plug on power cord broke off in the outlet removed grou…"
type textarea "x"
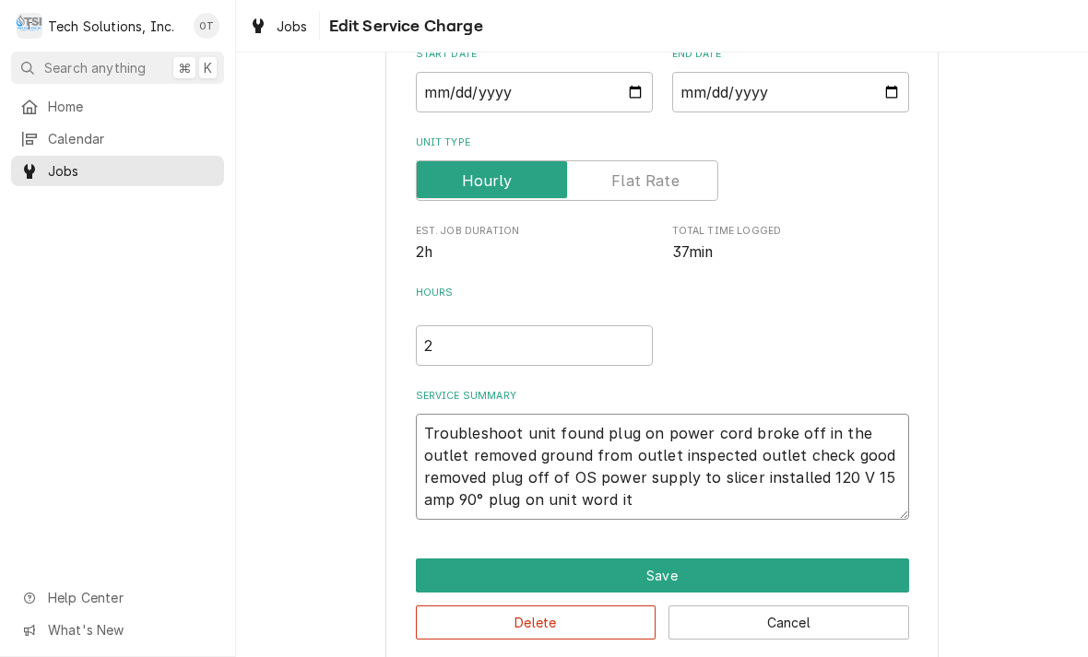
type textarea "Troubleshoot unit found plug on power cord broke off in the outlet removed grou…"
type textarea "x"
type textarea "Troubleshoot unit found plug on power cord broke off in the outlet removed grou…"
type textarea "x"
type textarea "Troubleshoot unit found plug on power cord broke off in the outlet removed grou…"
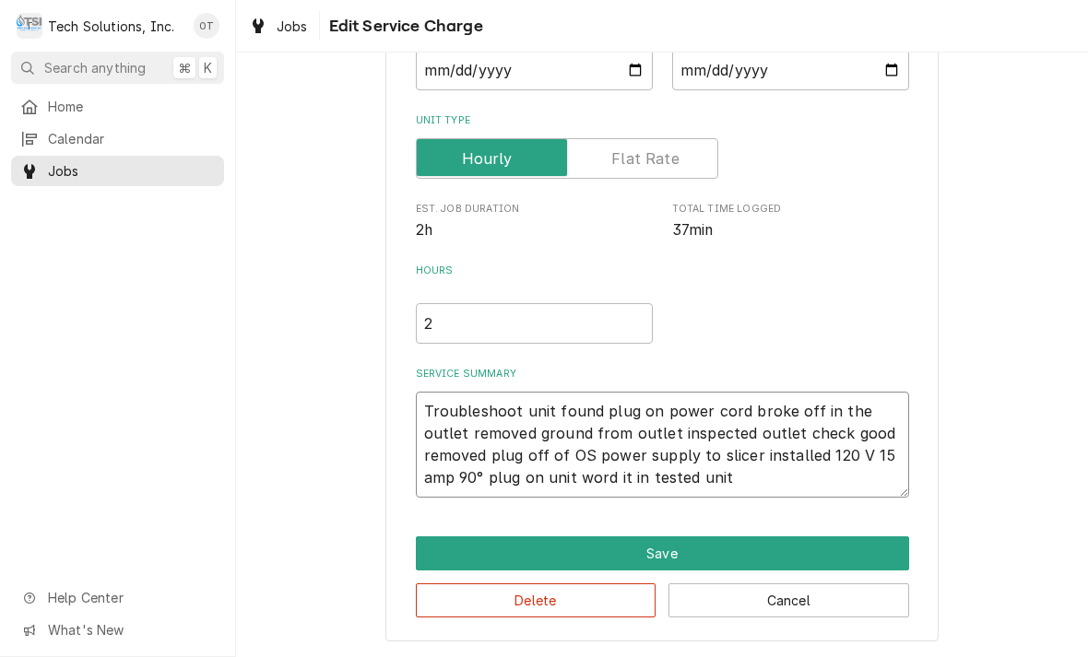
scroll to position [215, 0]
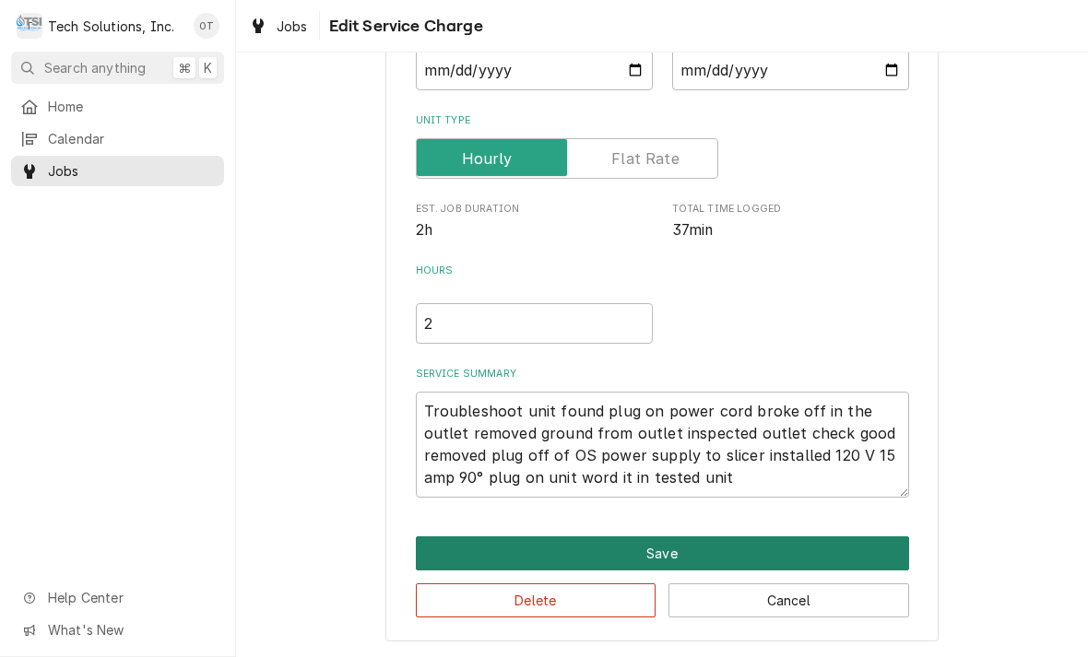
click at [665, 553] on button "Save" at bounding box center [662, 554] width 493 height 34
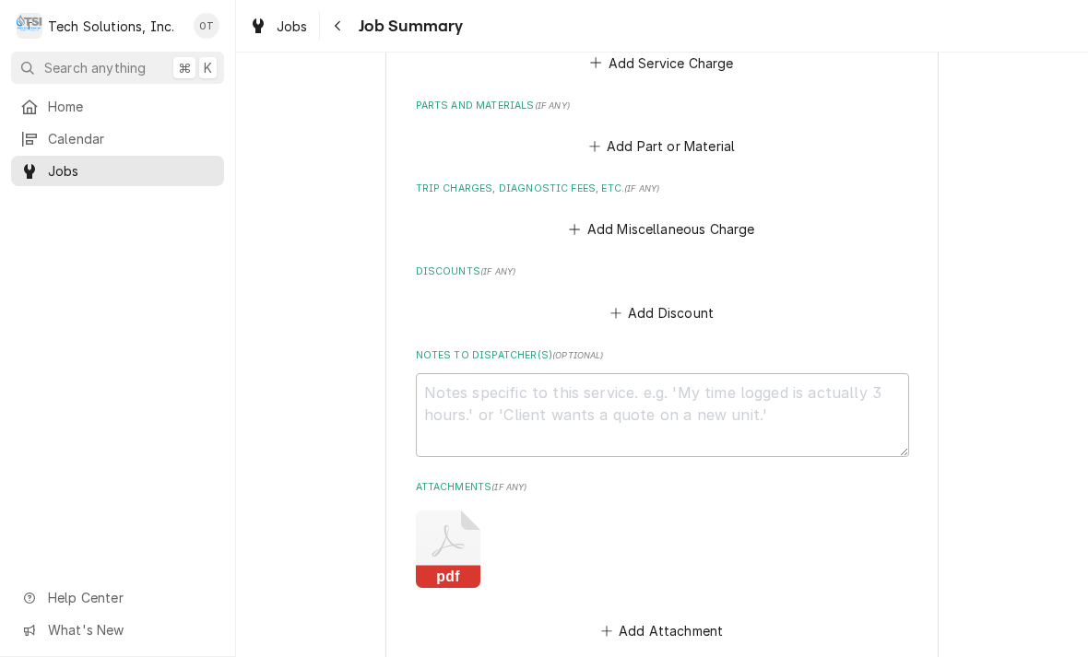
scroll to position [818, 0]
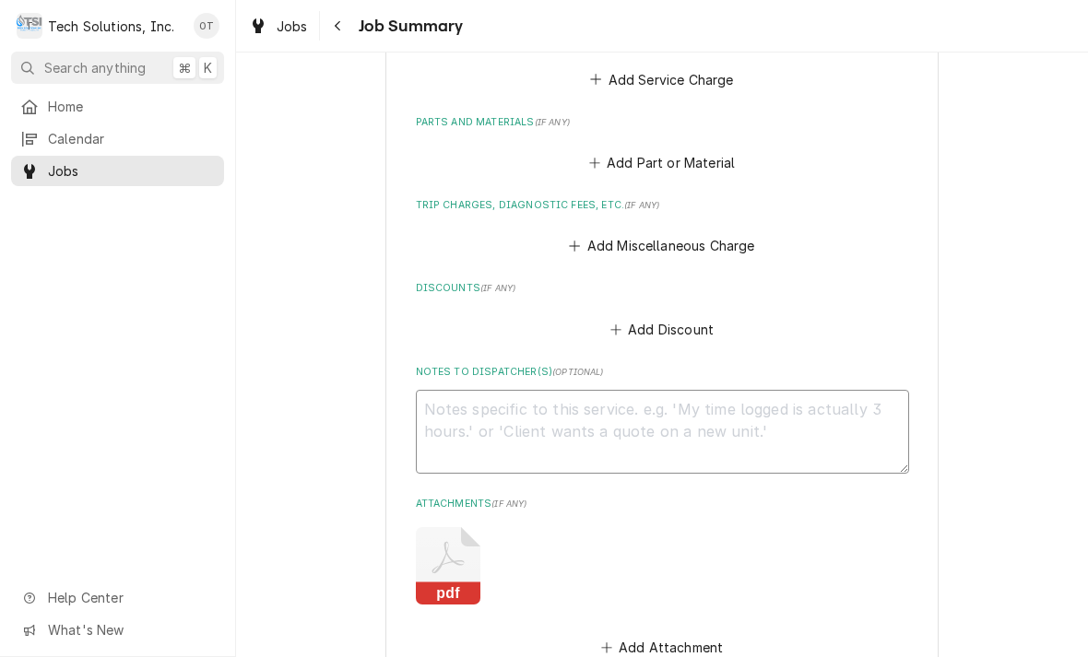
click at [460, 416] on textarea "Notes to Dispatcher(s) ( optional )" at bounding box center [662, 432] width 493 height 84
type textarea "x"
type textarea "1"
type textarea "x"
type textarea "1"
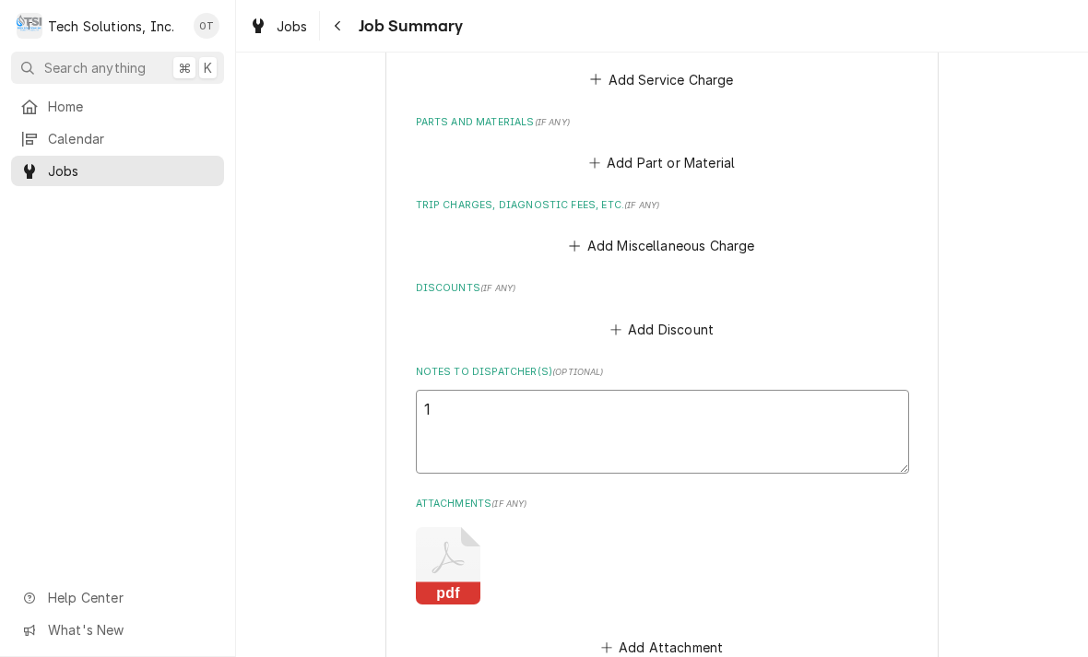
type textarea "x"
type textarea "1 90"
type textarea "x"
type textarea "1 90°"
type textarea "x"
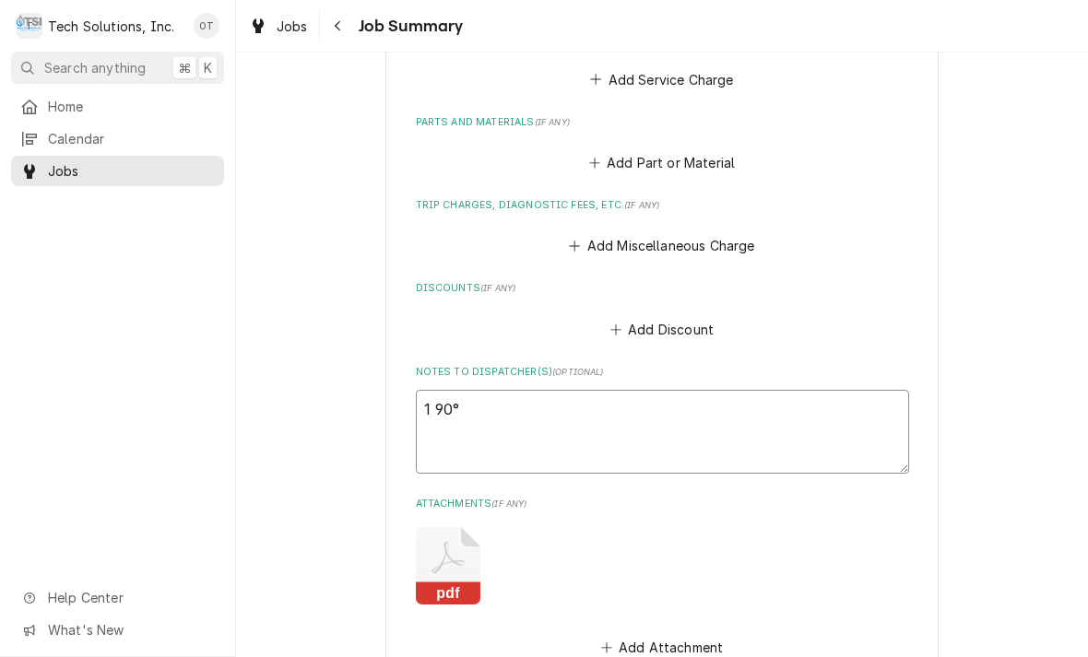
type textarea "1 90° plug"
type textarea "x"
type textarea "1 90"
type textarea "x"
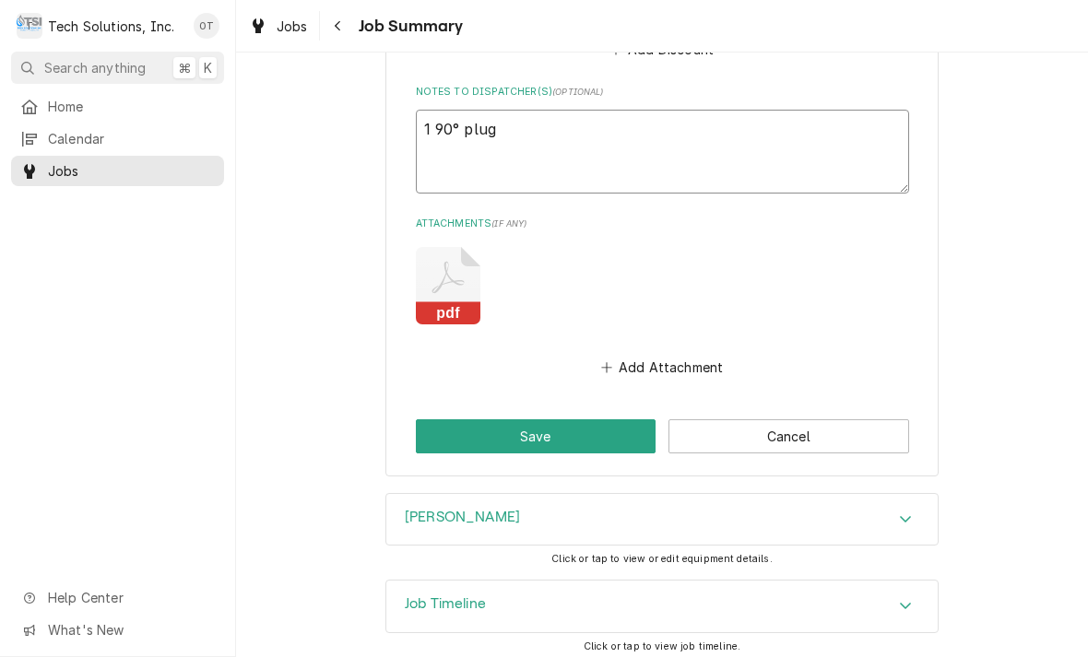
scroll to position [1097, 0]
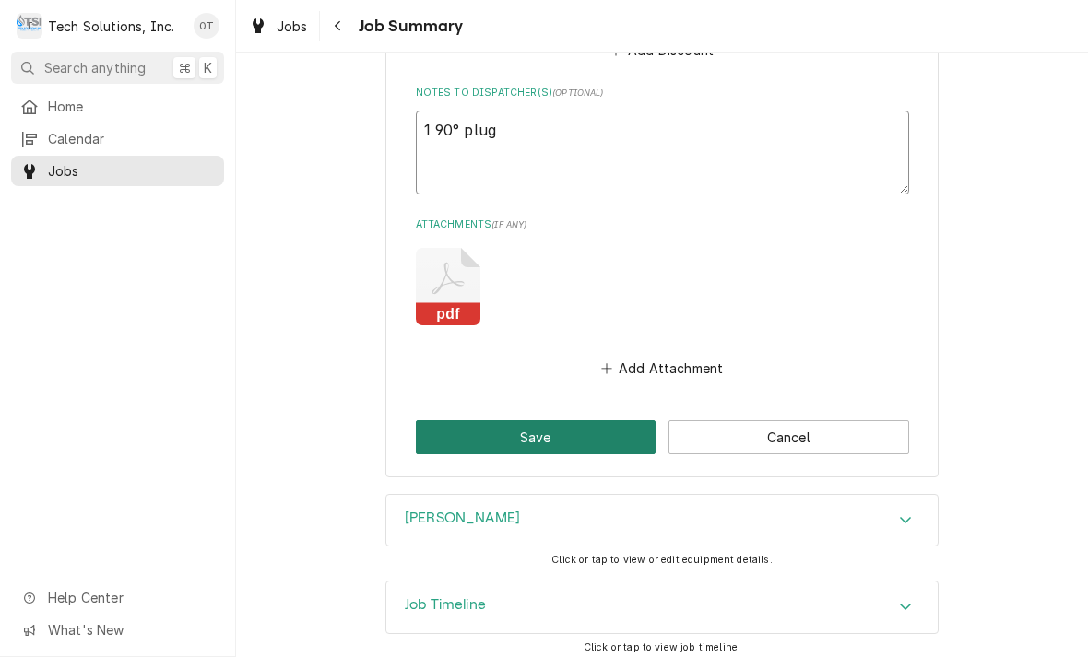
type textarea "1 90° plug"
click at [531, 433] on button "Save" at bounding box center [536, 437] width 241 height 34
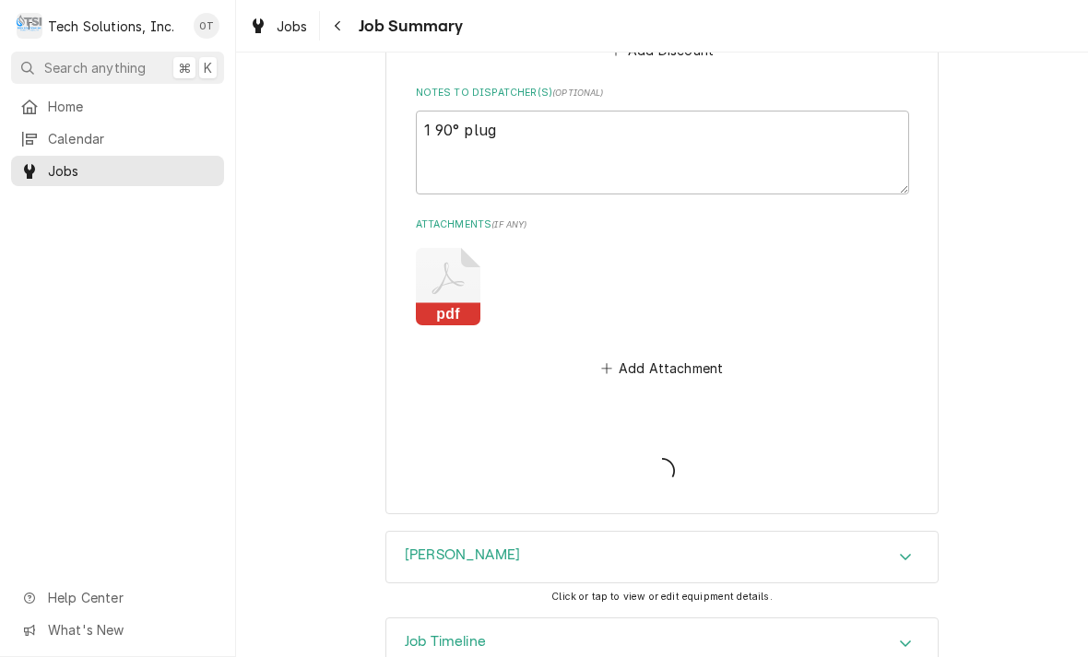
type textarea "x"
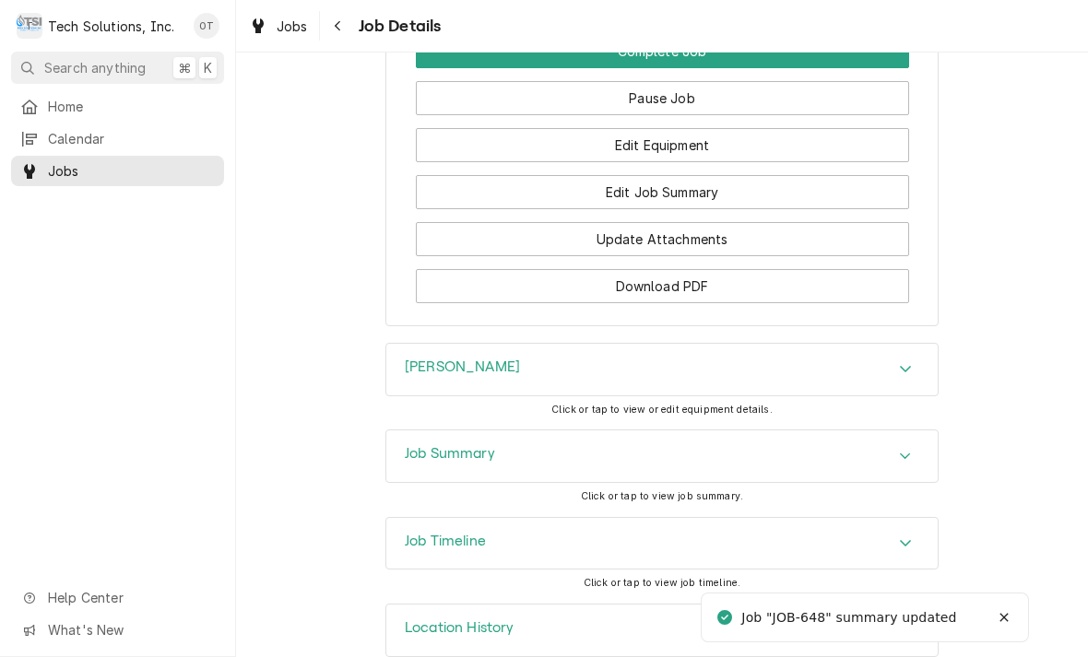
scroll to position [2287, 0]
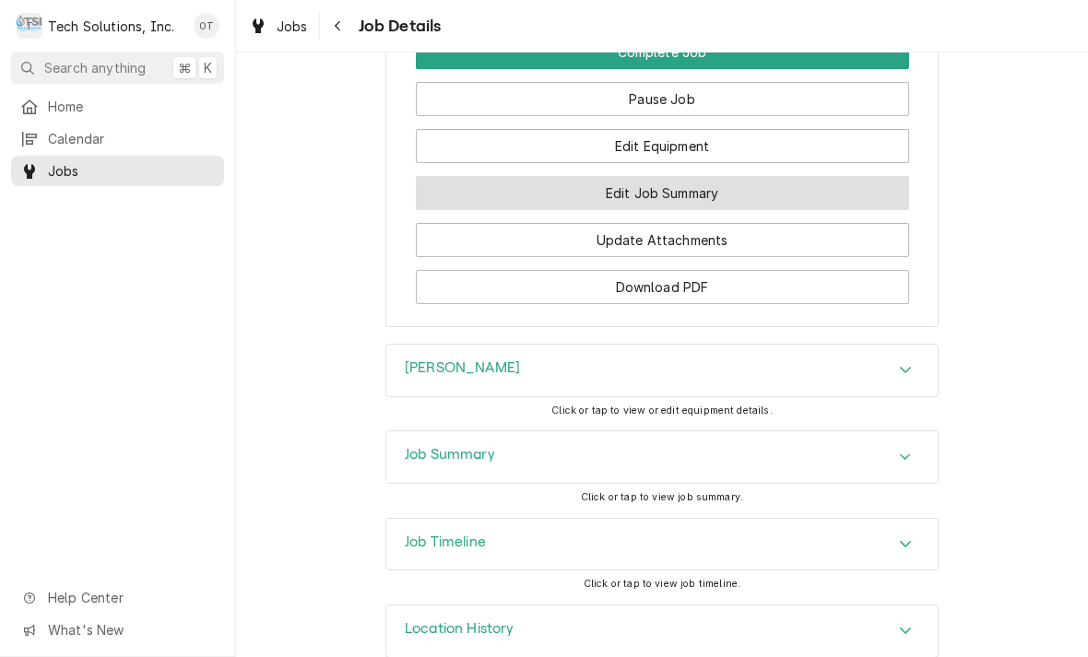
click at [658, 176] on button "Edit Job Summary" at bounding box center [662, 193] width 493 height 34
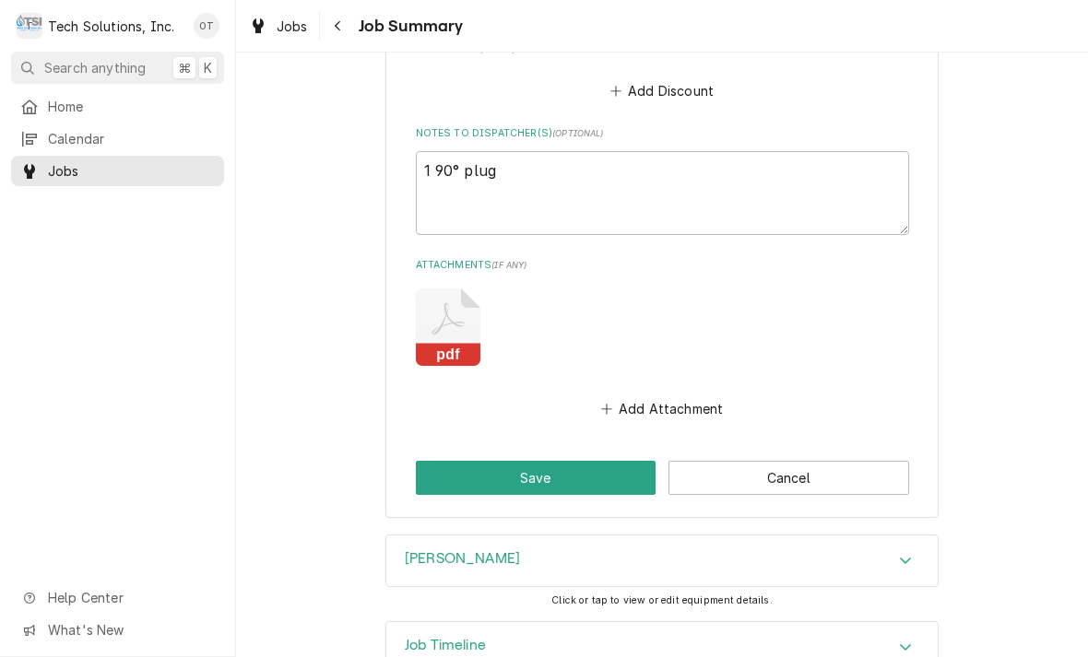
scroll to position [1059, 0]
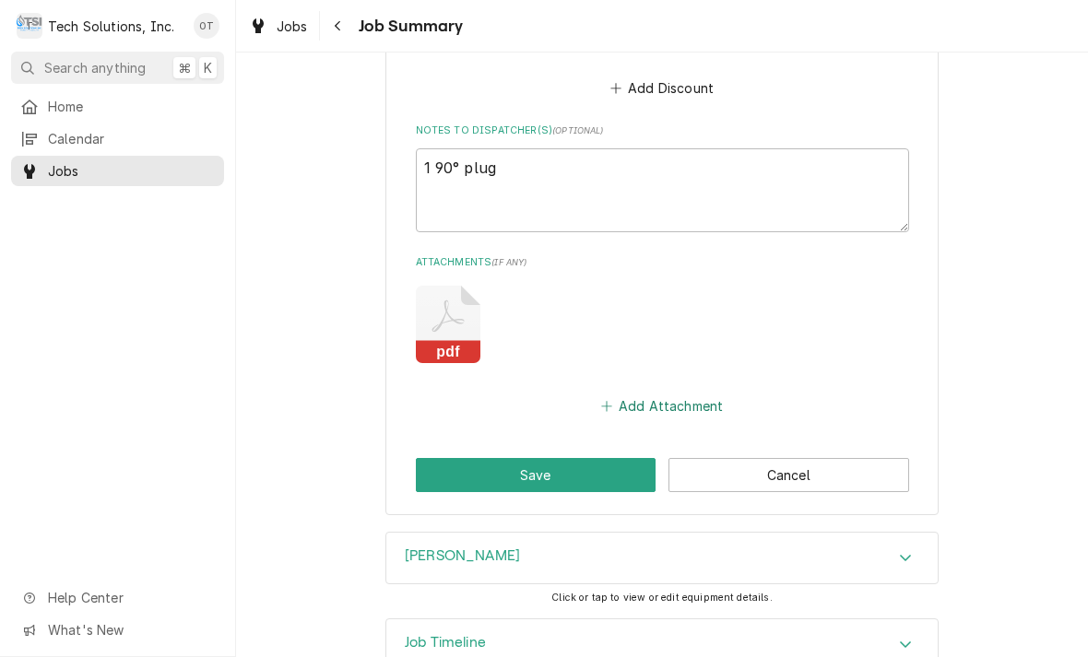
click at [667, 394] on button "Add Attachment" at bounding box center [661, 407] width 129 height 26
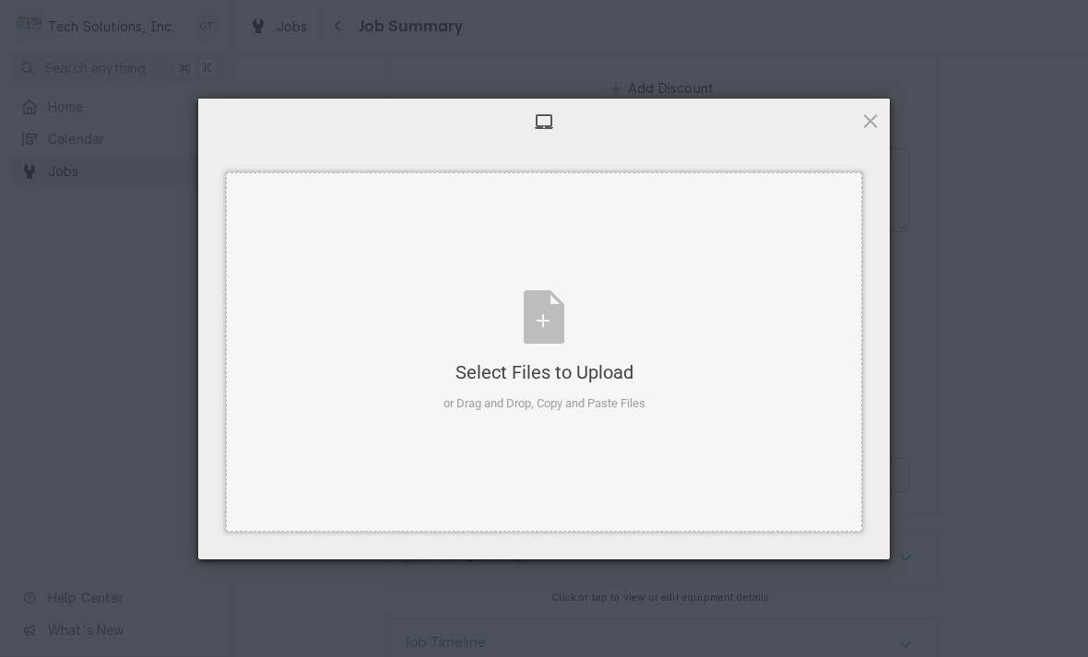
click at [541, 325] on div "Select Files to Upload or Drag and Drop, Copy and Paste Files" at bounding box center [545, 351] width 202 height 123
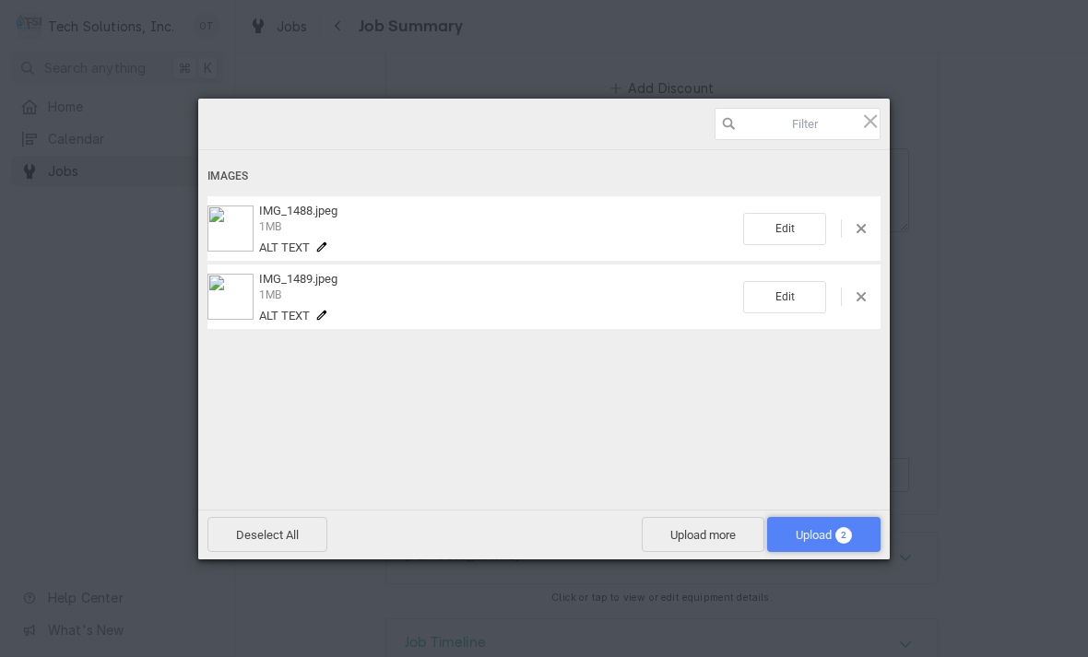
click at [807, 530] on span "Upload 2" at bounding box center [824, 535] width 56 height 14
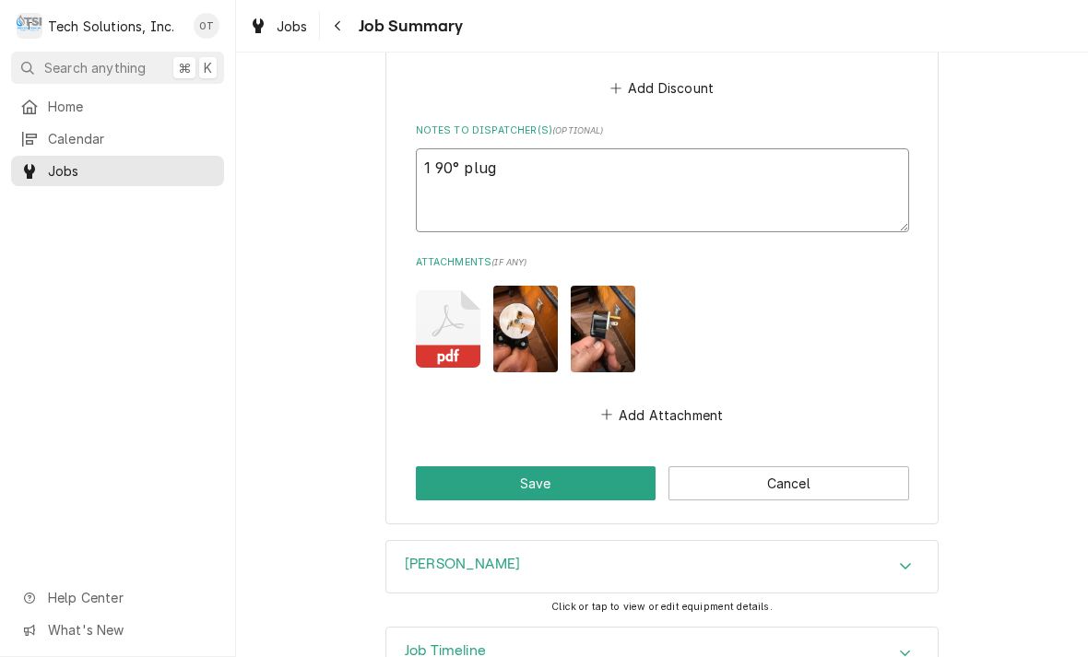
click at [423, 163] on textarea "1 90° plug" at bounding box center [662, 190] width 493 height 84
type textarea "x"
type textarea "91 90° plug"
type textarea "x"
type textarea "1 90° plug"
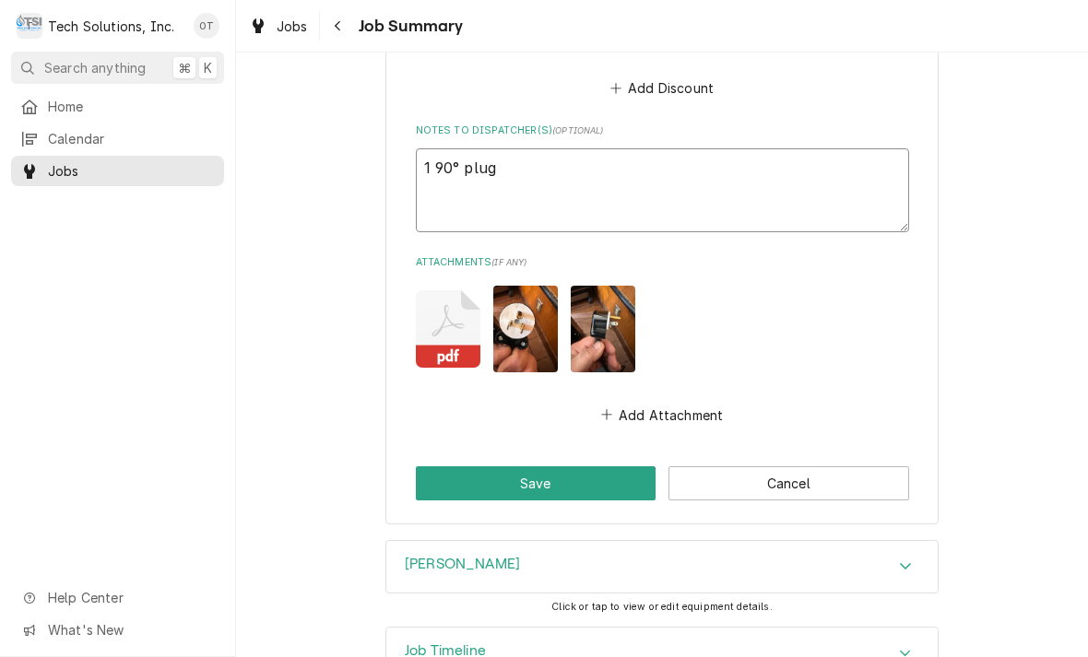
type textarea "x"
type textarea "(1 90° plug"
type textarea "x"
type textarea "(1) 90° plug"
type textarea "x"
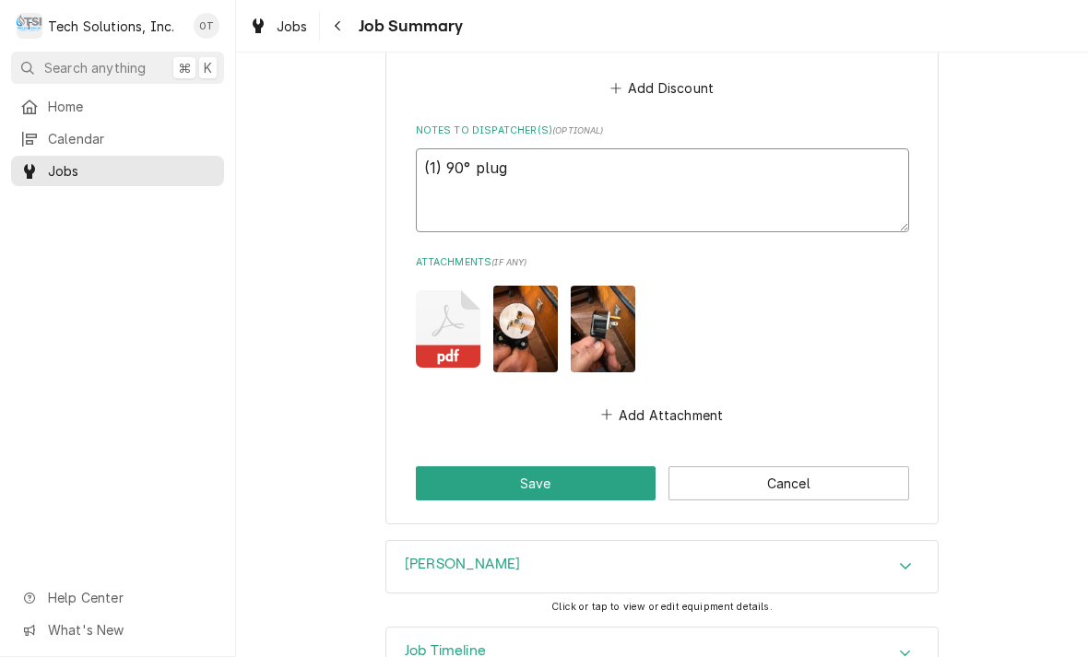
type textarea "(1) 90° plug"
click at [538, 156] on textarea "(1) 90° plug" at bounding box center [662, 190] width 493 height 84
type textarea "x"
type textarea "(1) 90° plug"
type textarea "x"
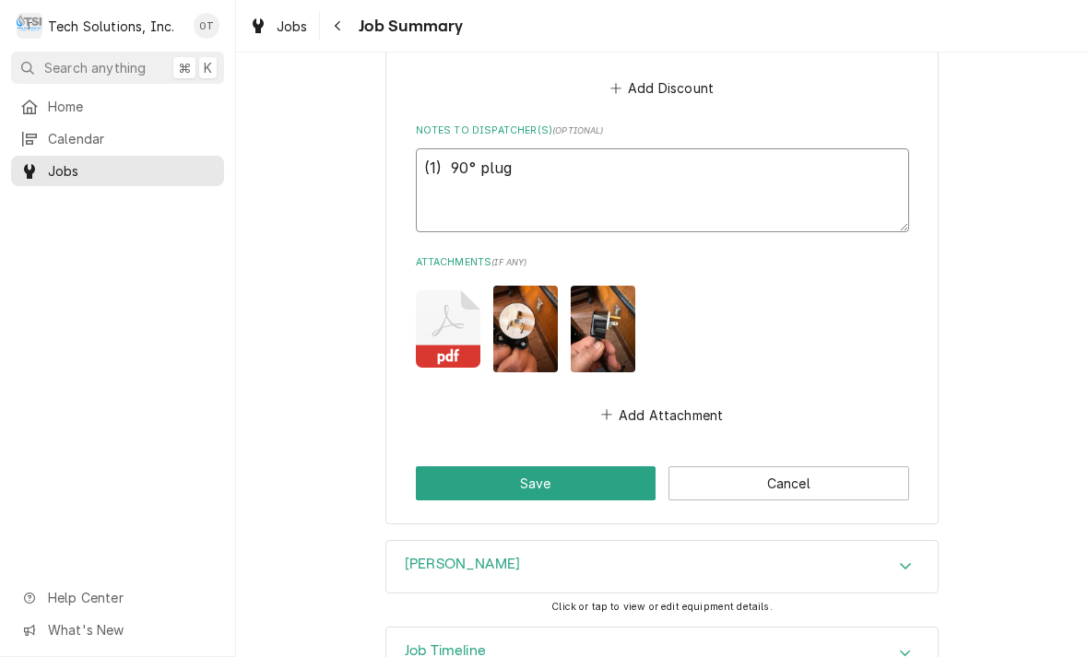
type textarea "(1) 90° plug f"
type textarea "x"
type textarea "(1) 90° plug fro"
type textarea "x"
type textarea "(1) 90° plug from"
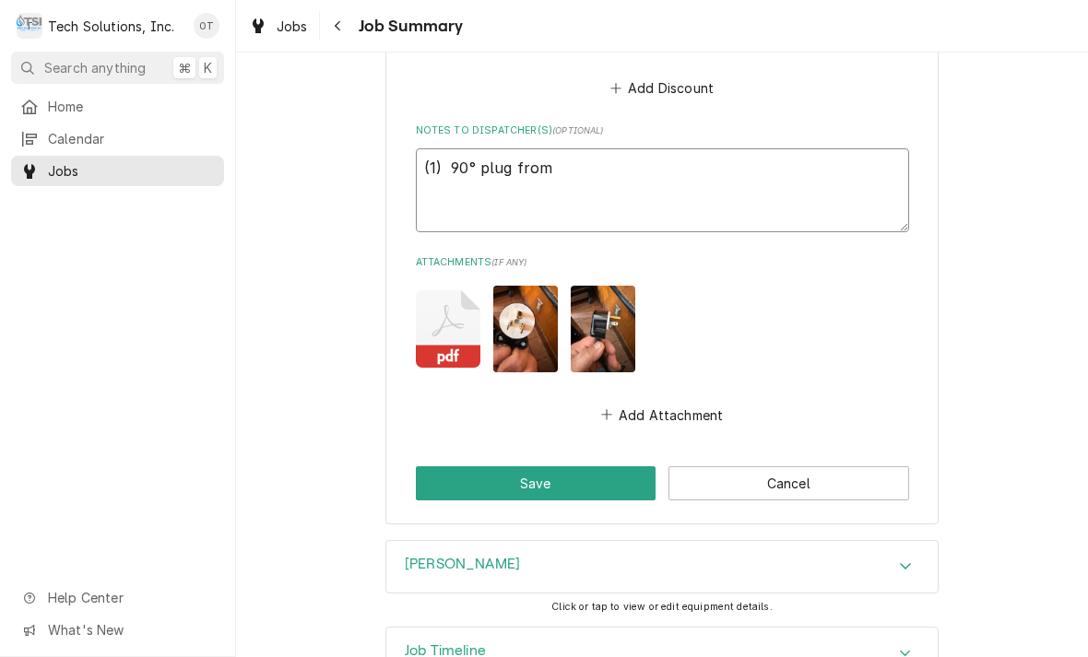
type textarea "x"
type textarea "(1) 90° plug from Brant stock"
type textarea "x"
type textarea "(1) 90° plug from"
type textarea "x"
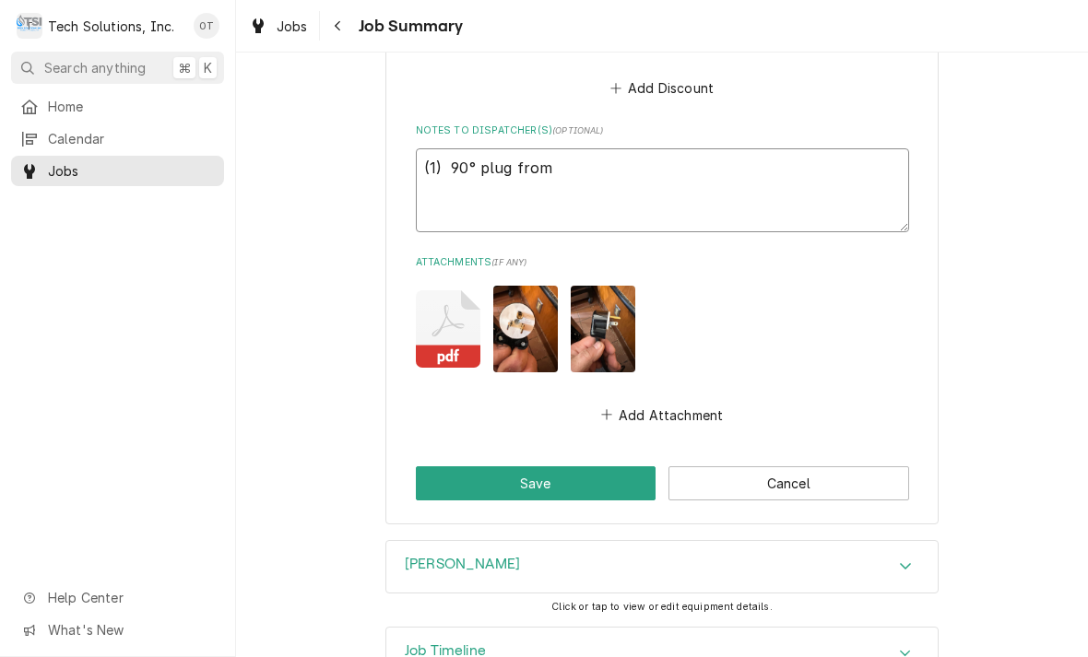
type textarea "(1) 90° plug from Brant stock"
click at [594, 158] on textarea "(1) 90° plug from Brant stock" at bounding box center [662, 190] width 493 height 84
type textarea "x"
type textarea "(1) 90° plug from"
type textarea "x"
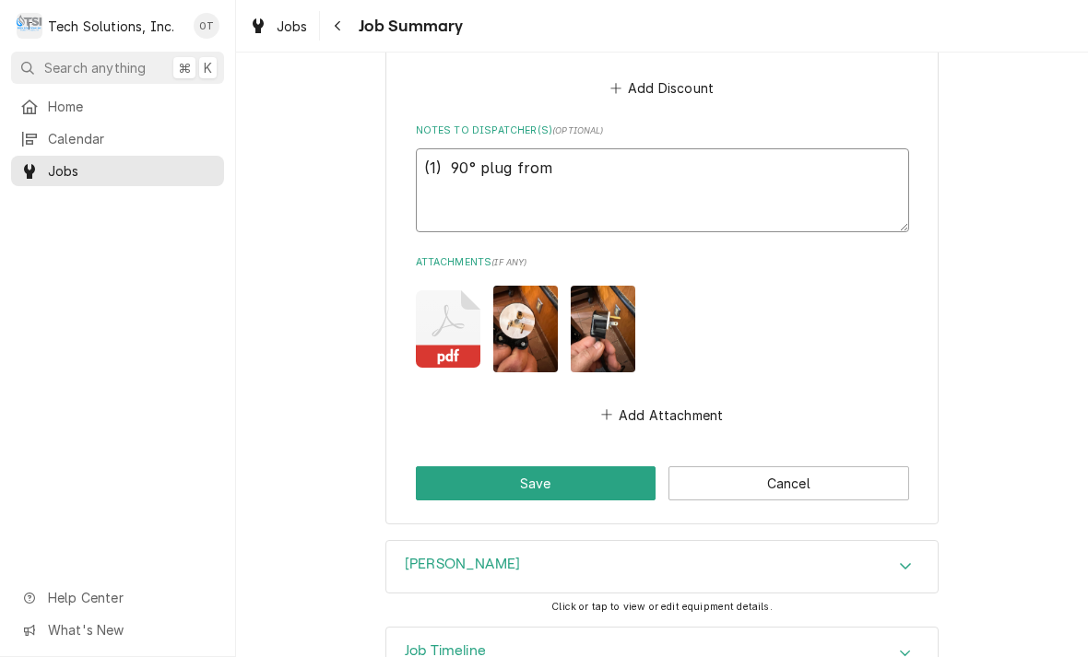
type textarea "(1) 90° plug from"
type textarea "x"
type textarea "(1) 90° plug from v"
type textarea "x"
type textarea "(1) 90° plug from van"
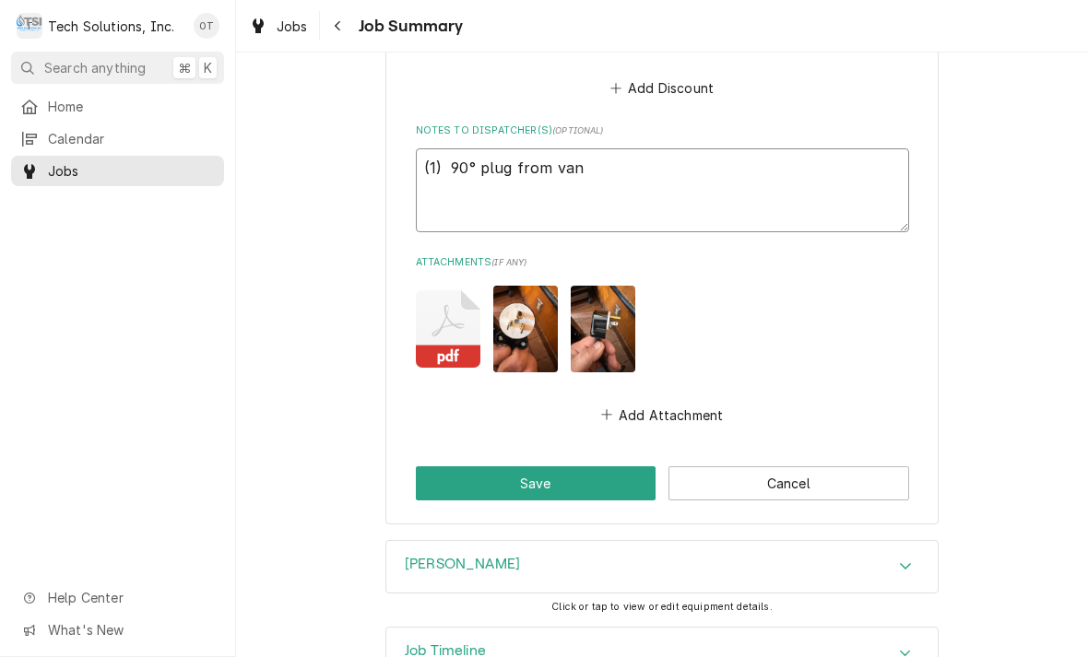
type textarea "x"
type textarea "(1) 90° plug from van stock"
click at [537, 467] on button "Save" at bounding box center [536, 484] width 241 height 34
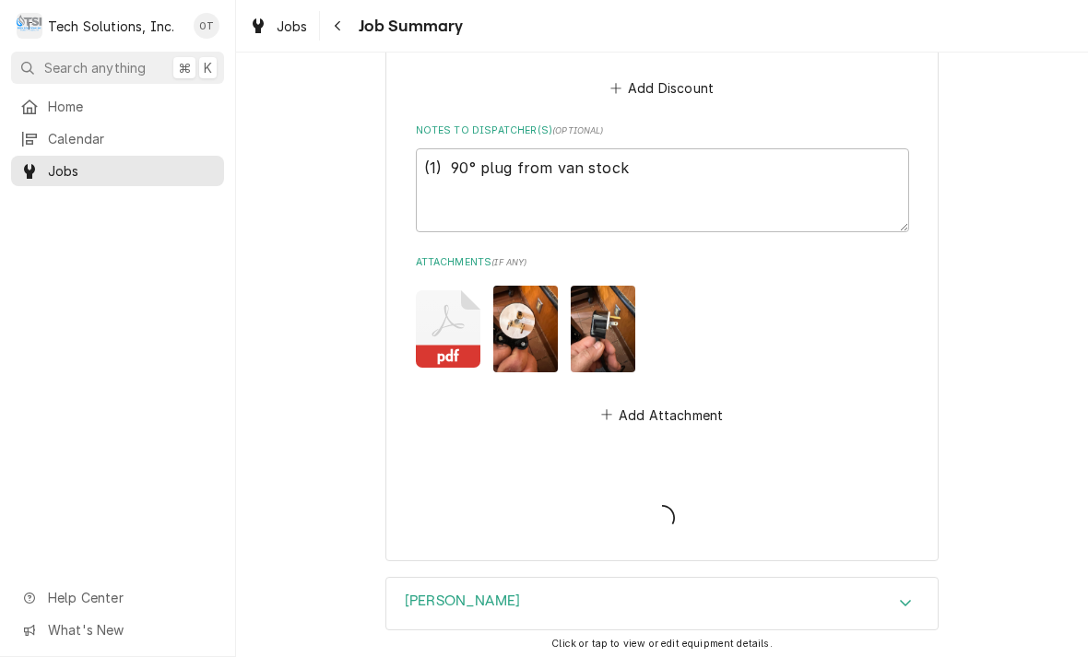
type textarea "x"
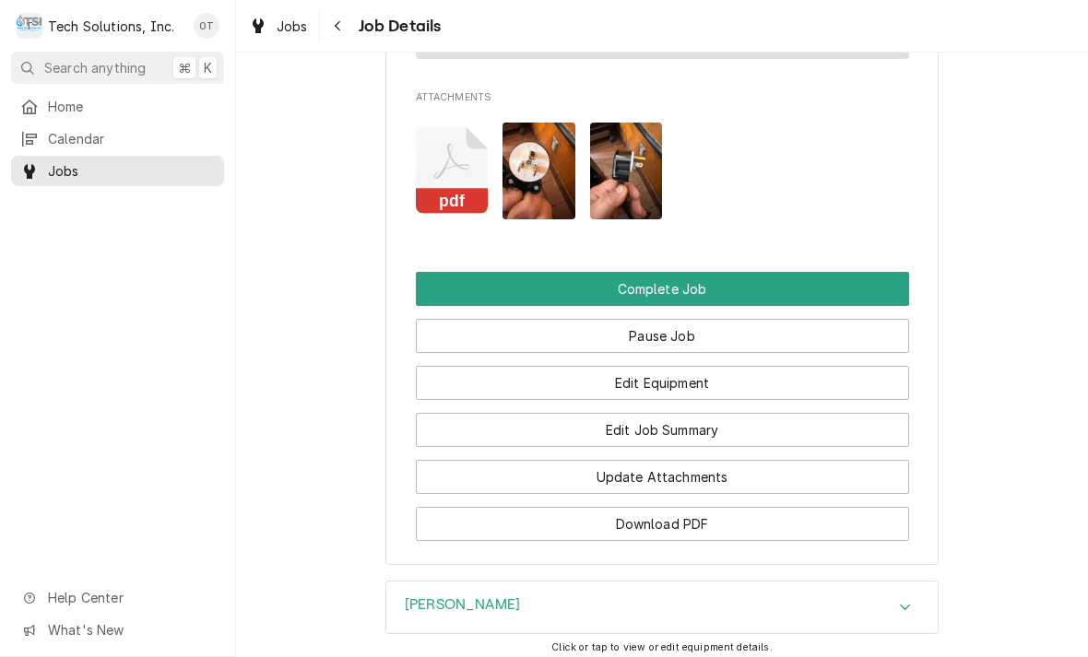
scroll to position [2049, 0]
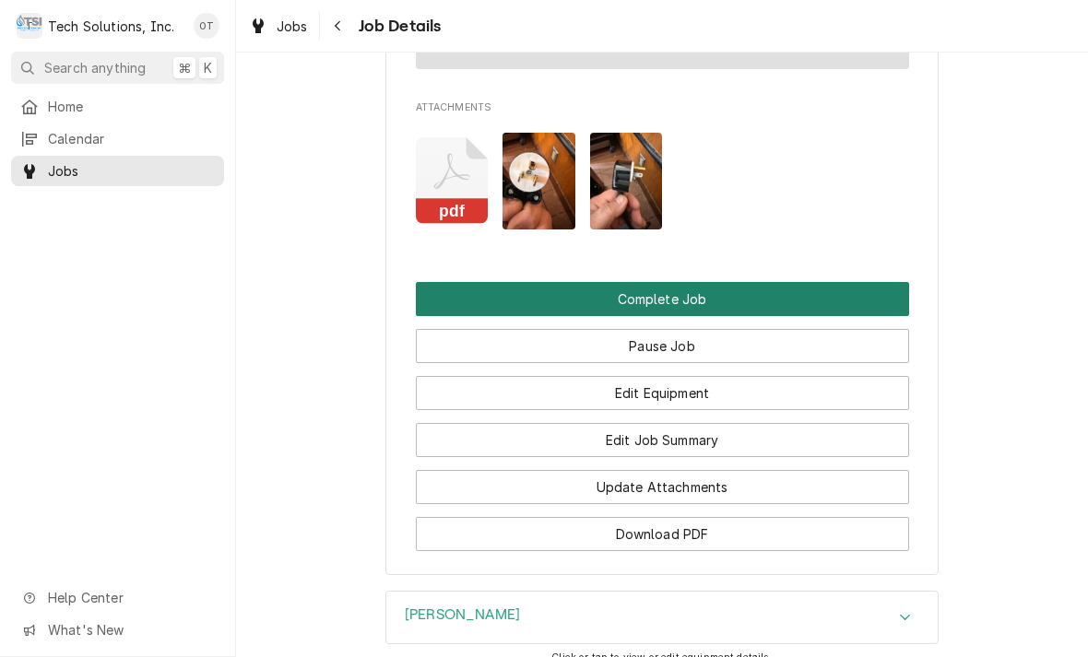
click at [657, 282] on button "Complete Job" at bounding box center [662, 299] width 493 height 34
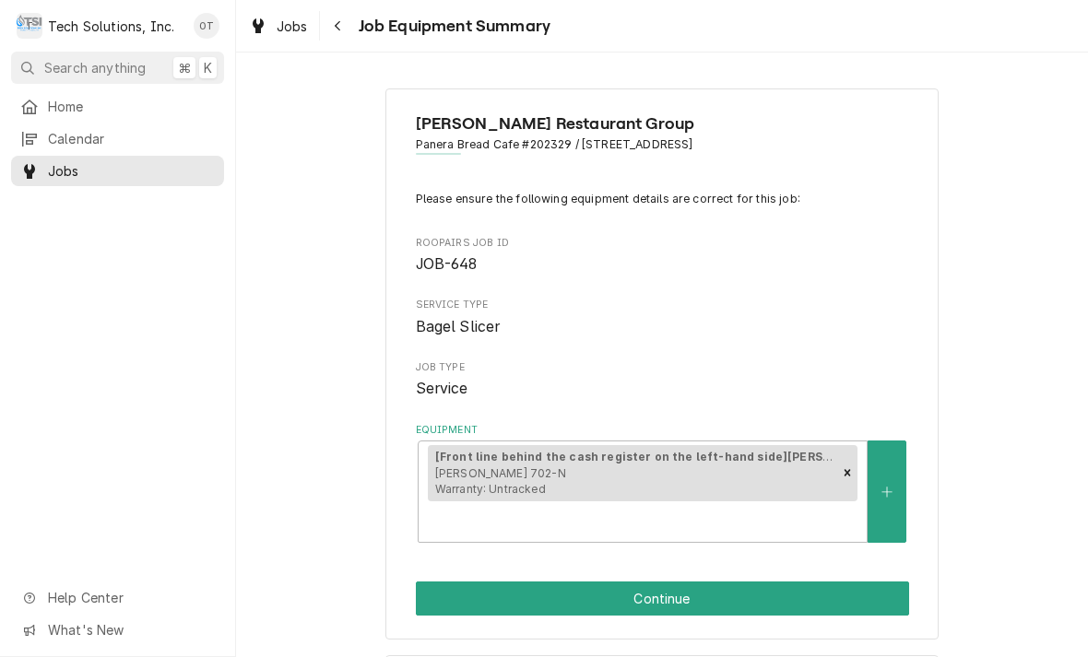
click at [645, 533] on div "[PERSON_NAME] Restaurant Group Panera Bread Cafe #202329 / [STREET_ADDRESS] Ple…" at bounding box center [661, 364] width 553 height 551
click at [670, 526] on div "[PERSON_NAME] Restaurant Group Panera Bread Cafe #202329 / [STREET_ADDRESS] Ple…" at bounding box center [661, 364] width 553 height 551
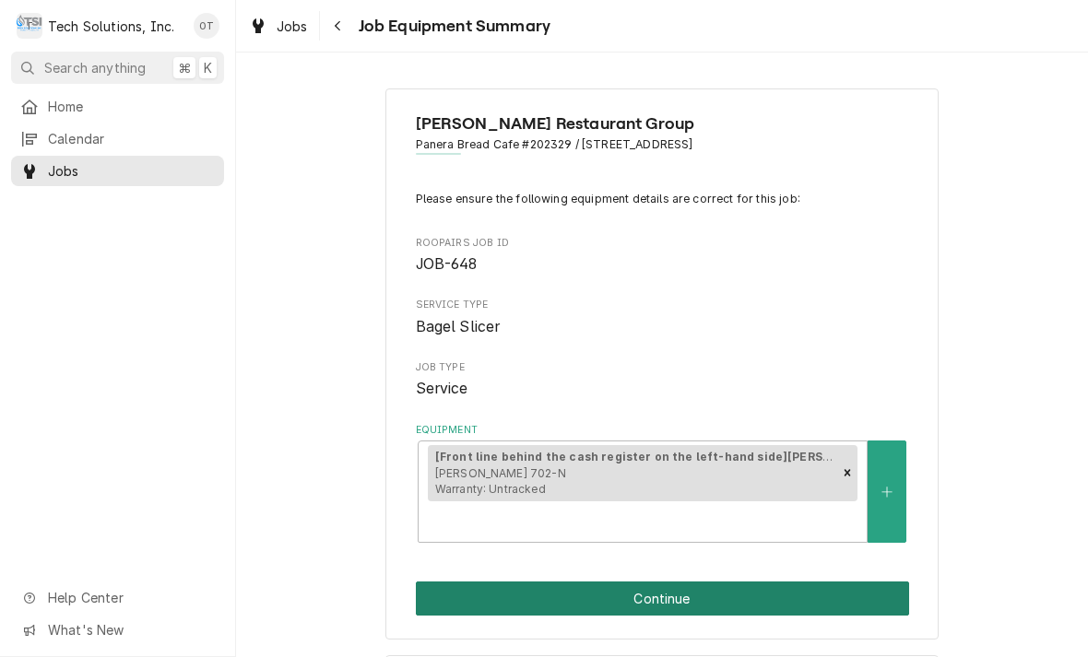
click at [655, 582] on button "Continue" at bounding box center [662, 599] width 493 height 34
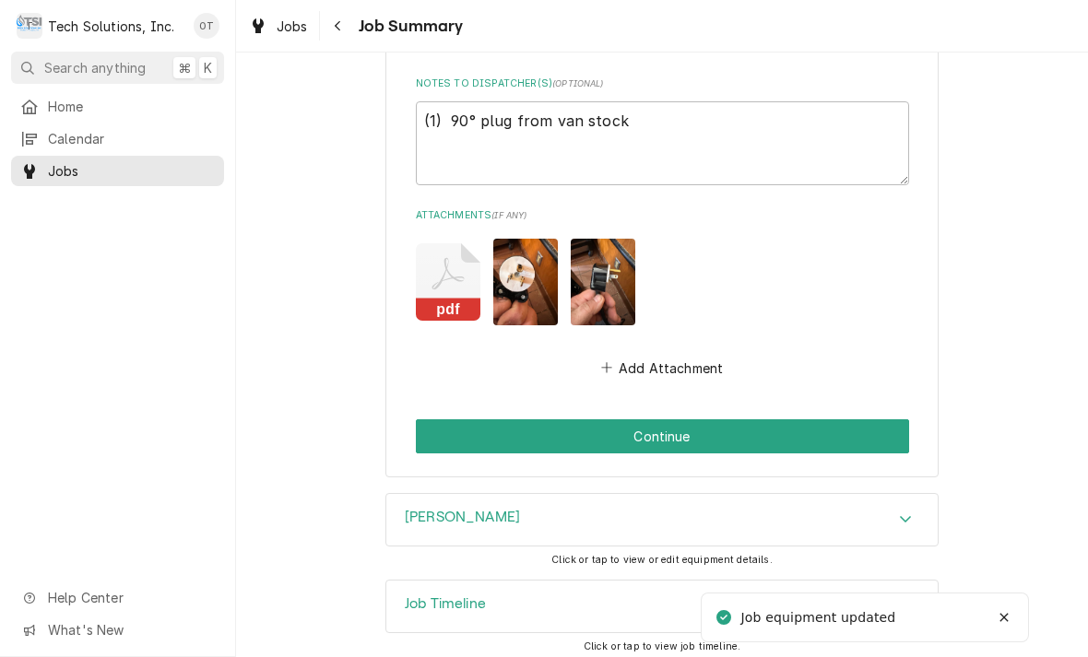
scroll to position [1106, 0]
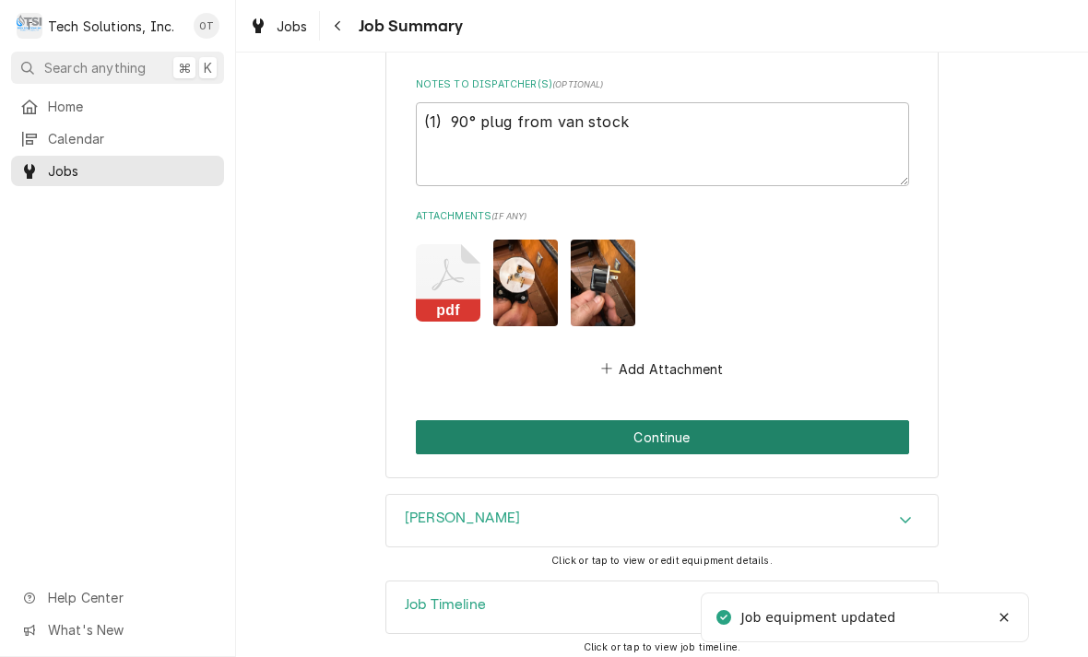
click at [660, 421] on button "Continue" at bounding box center [662, 437] width 493 height 34
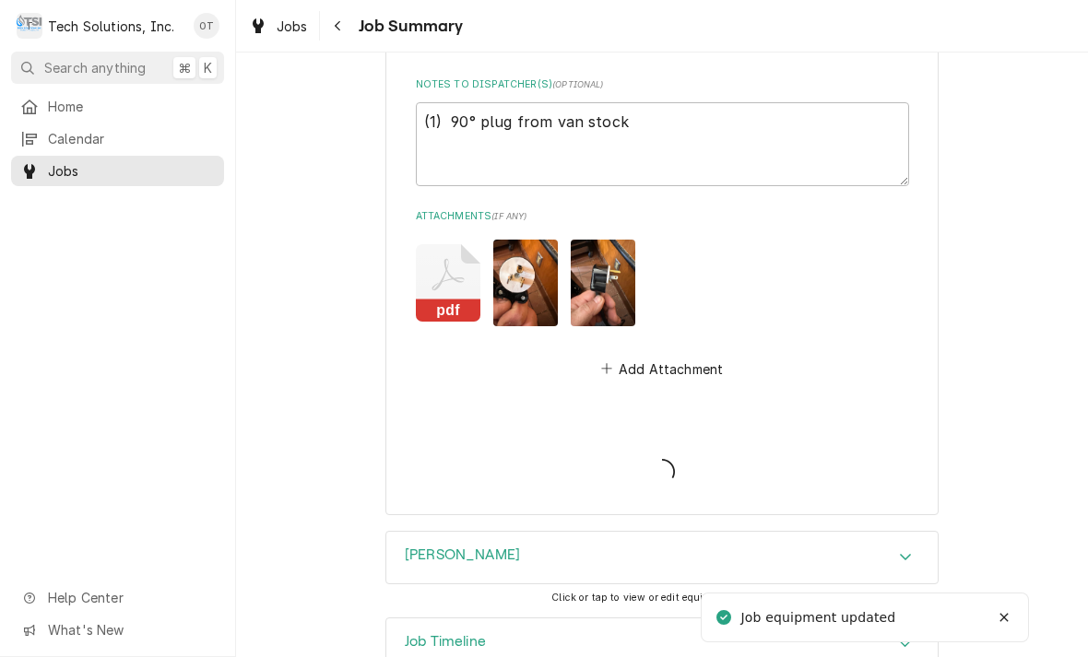
type textarea "x"
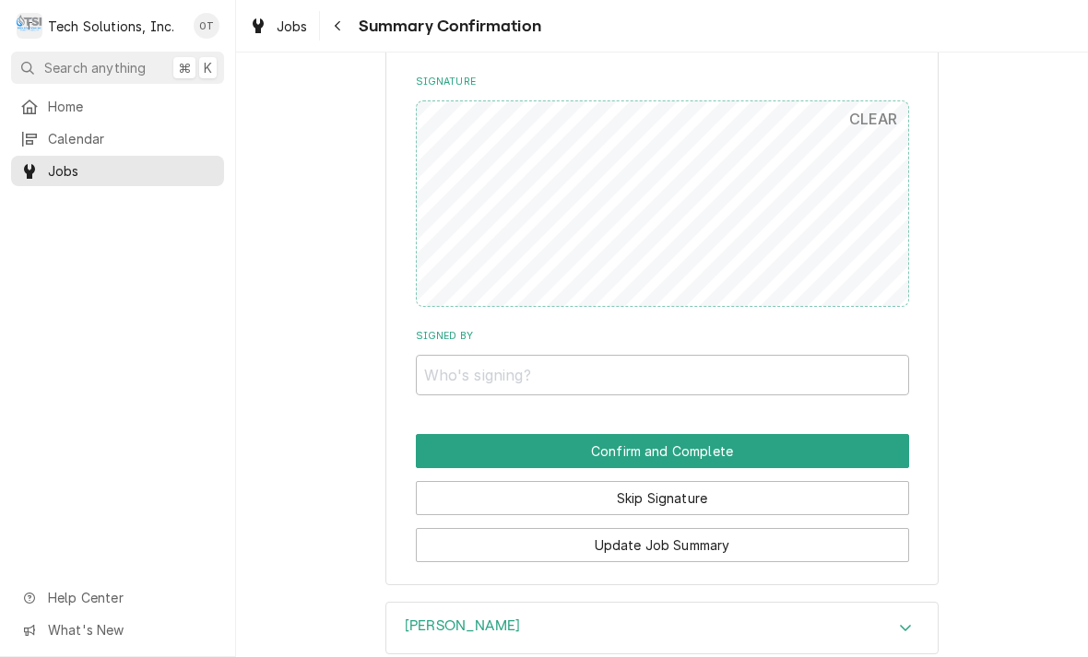
scroll to position [1088, 0]
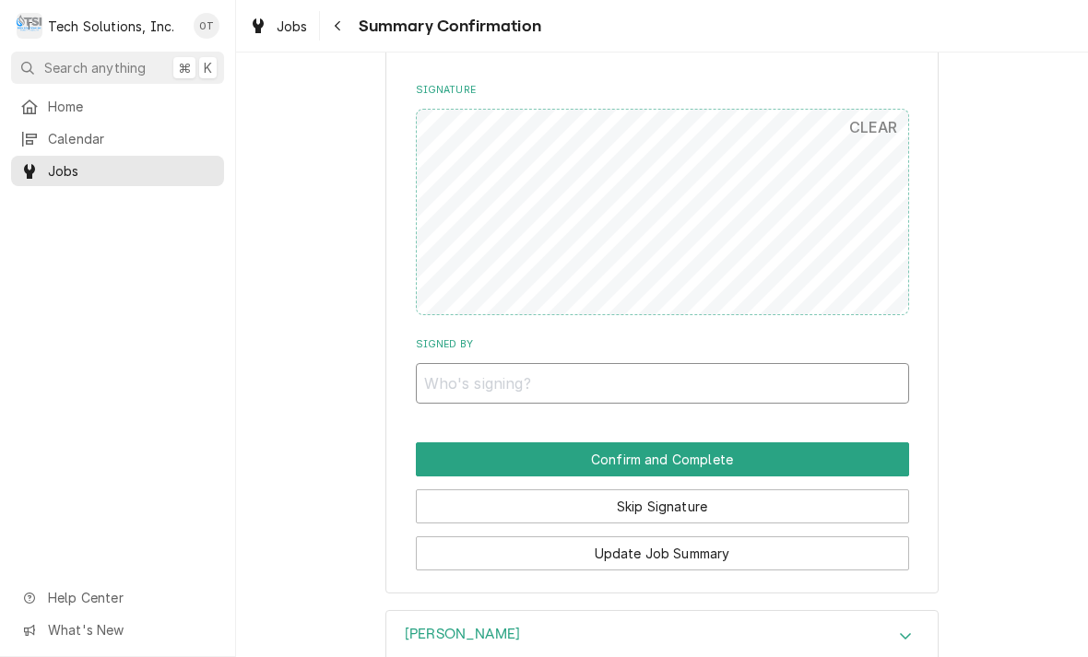
click at [440, 377] on input "Signed By" at bounding box center [662, 383] width 493 height 41
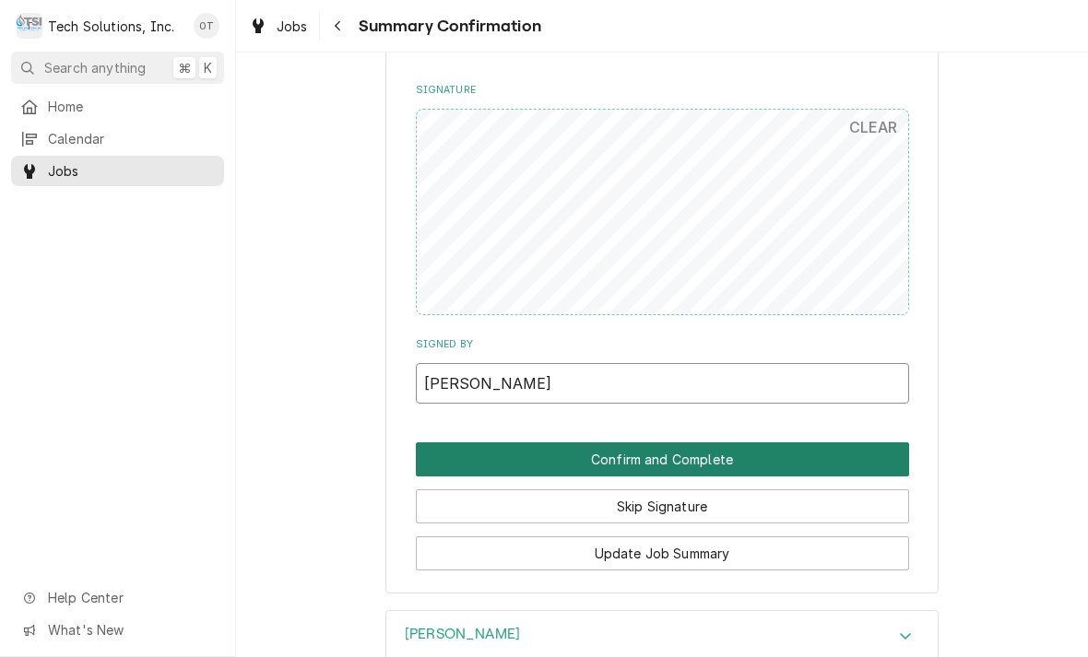
type input "[PERSON_NAME]"
click at [651, 443] on button "Confirm and Complete" at bounding box center [662, 460] width 493 height 34
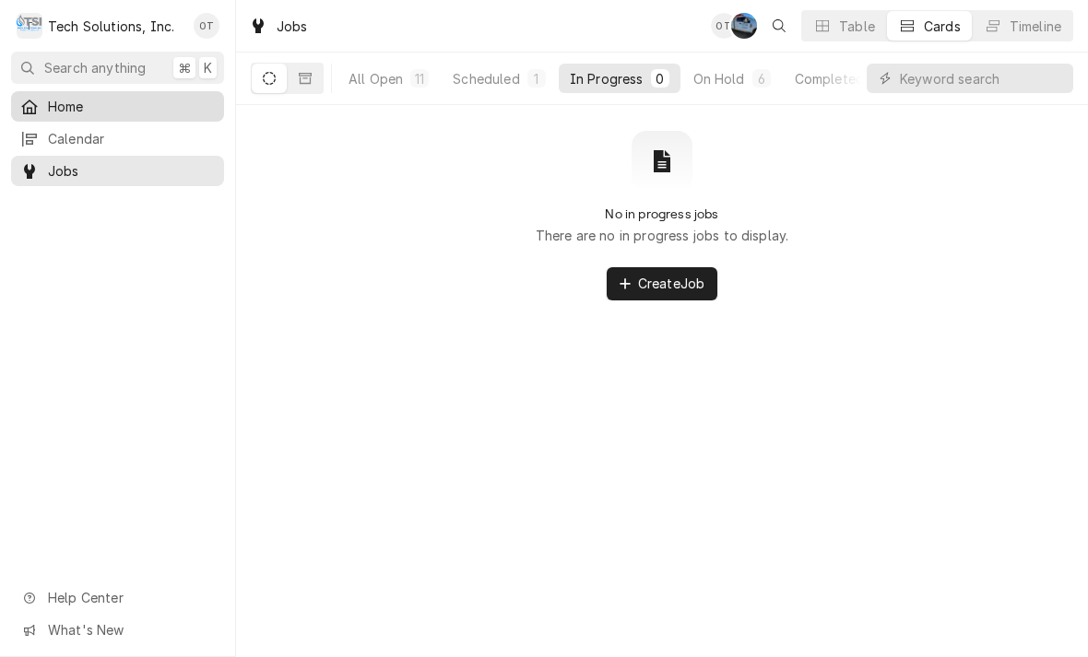
click at [72, 97] on span "Home" at bounding box center [131, 106] width 167 height 19
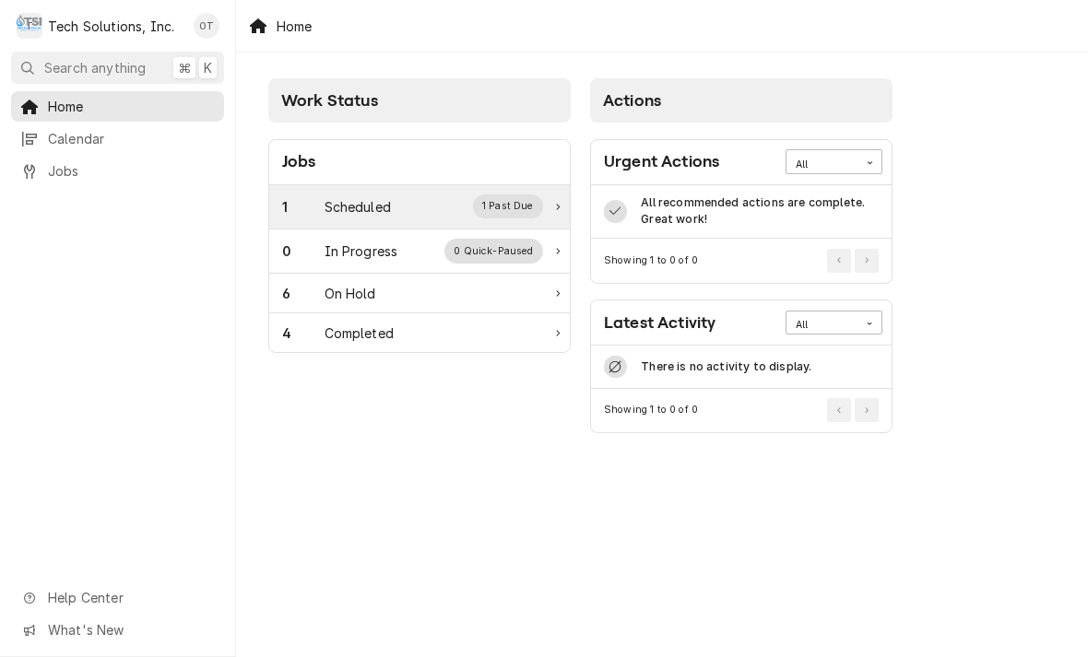
click at [513, 205] on div "1 Past Due" at bounding box center [508, 207] width 71 height 24
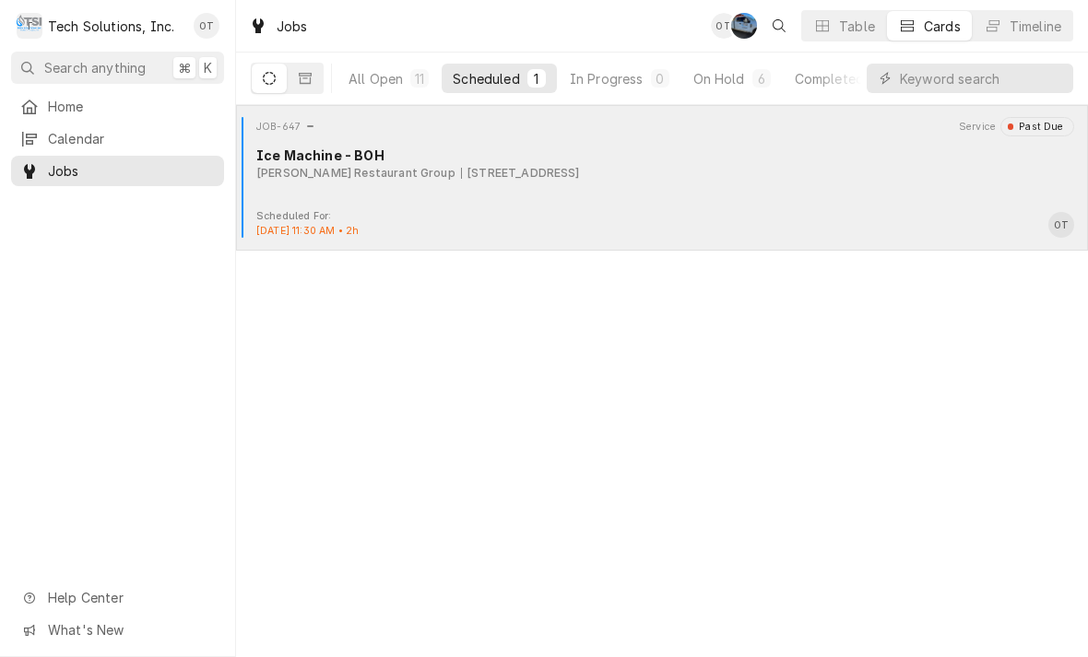
click at [486, 175] on div "905 Ring Road, Barboursville, WV 25504" at bounding box center [520, 173] width 119 height 17
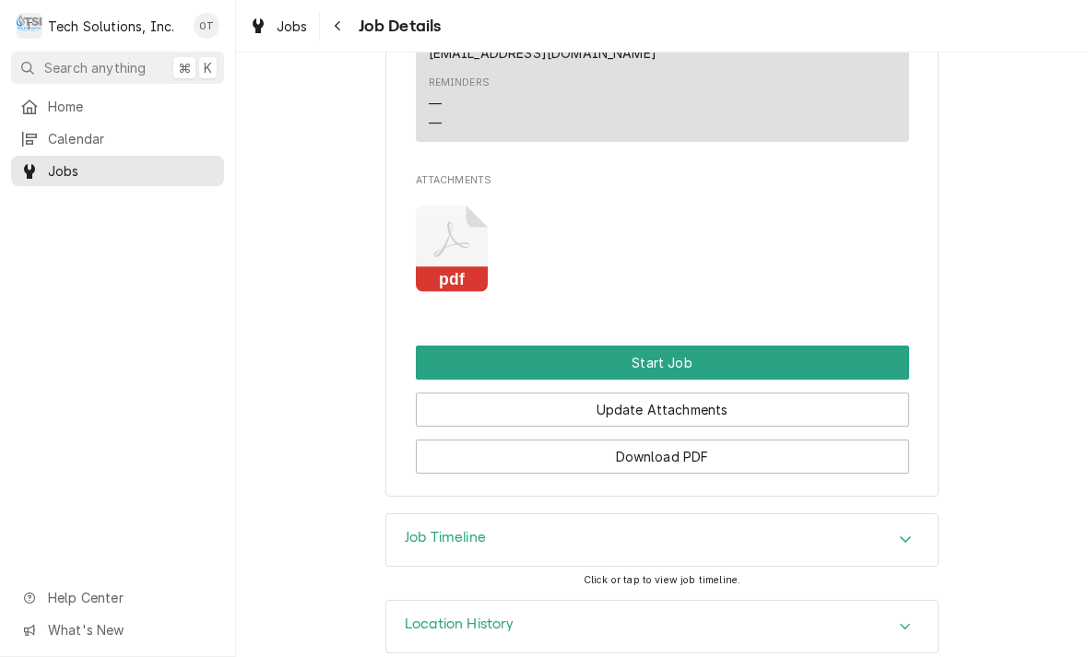
scroll to position [1623, 0]
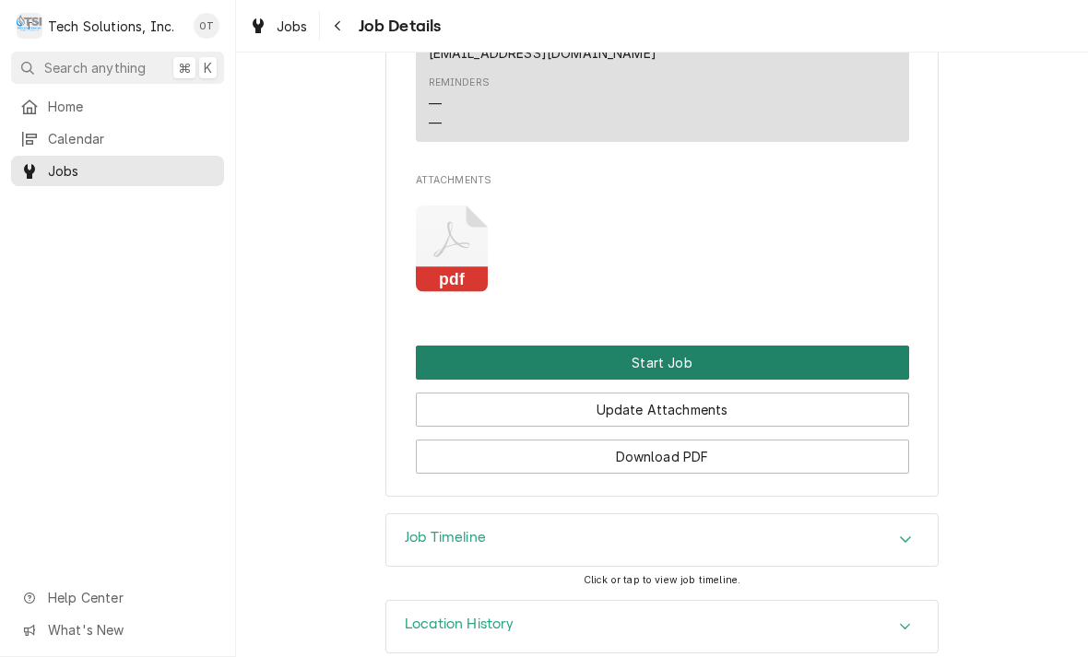
click at [662, 346] on button "Start Job" at bounding box center [662, 363] width 493 height 34
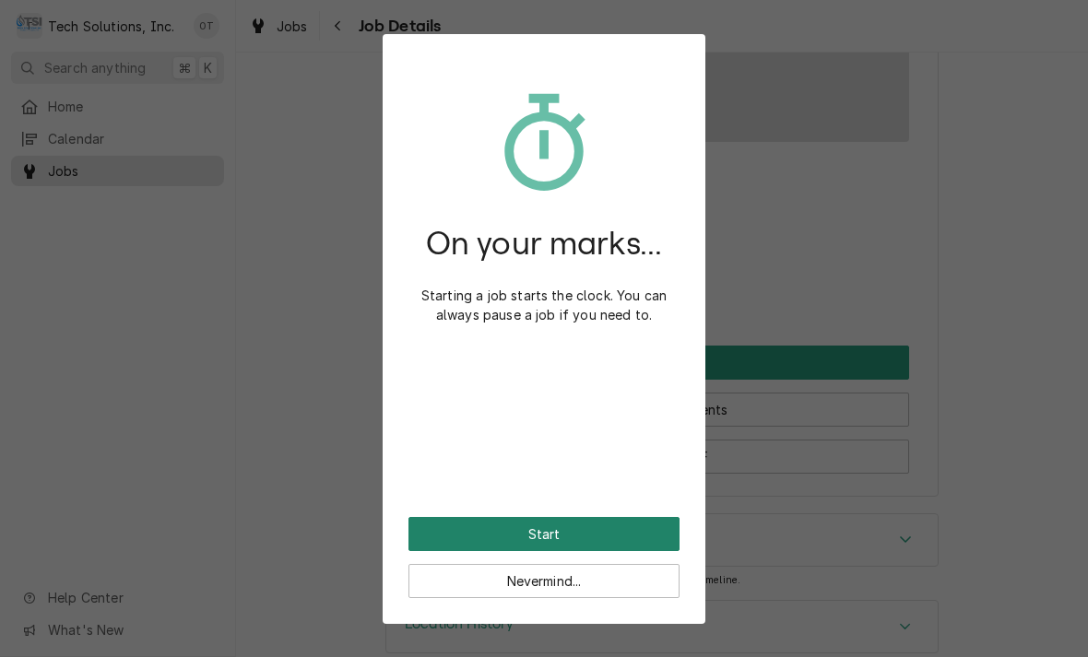
click at [540, 523] on button "Start" at bounding box center [543, 534] width 271 height 34
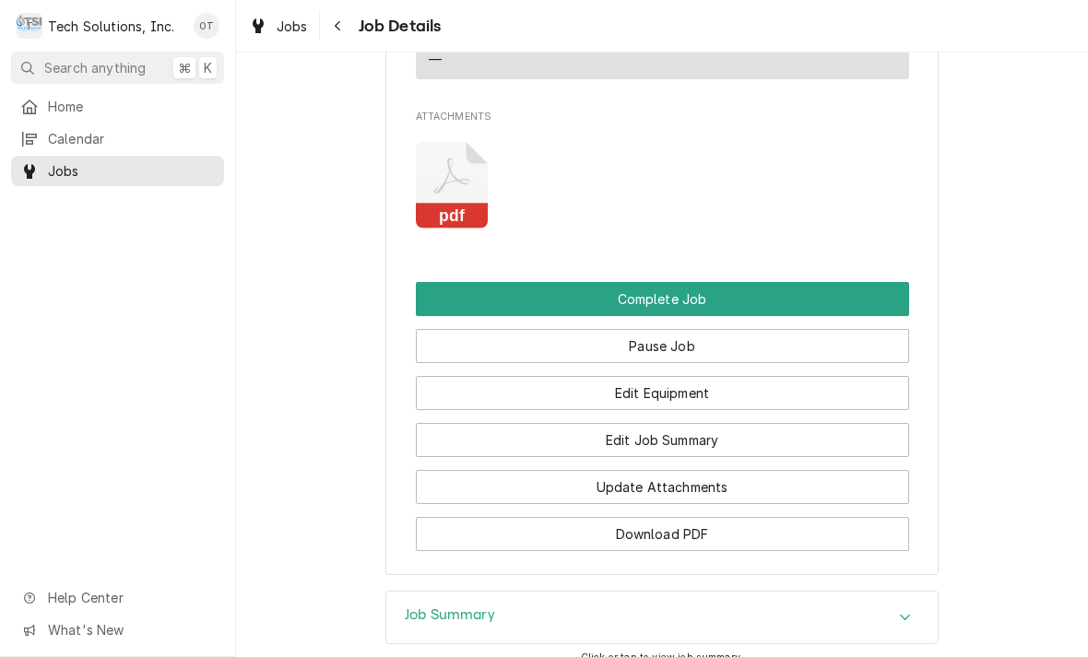
scroll to position [1752, 0]
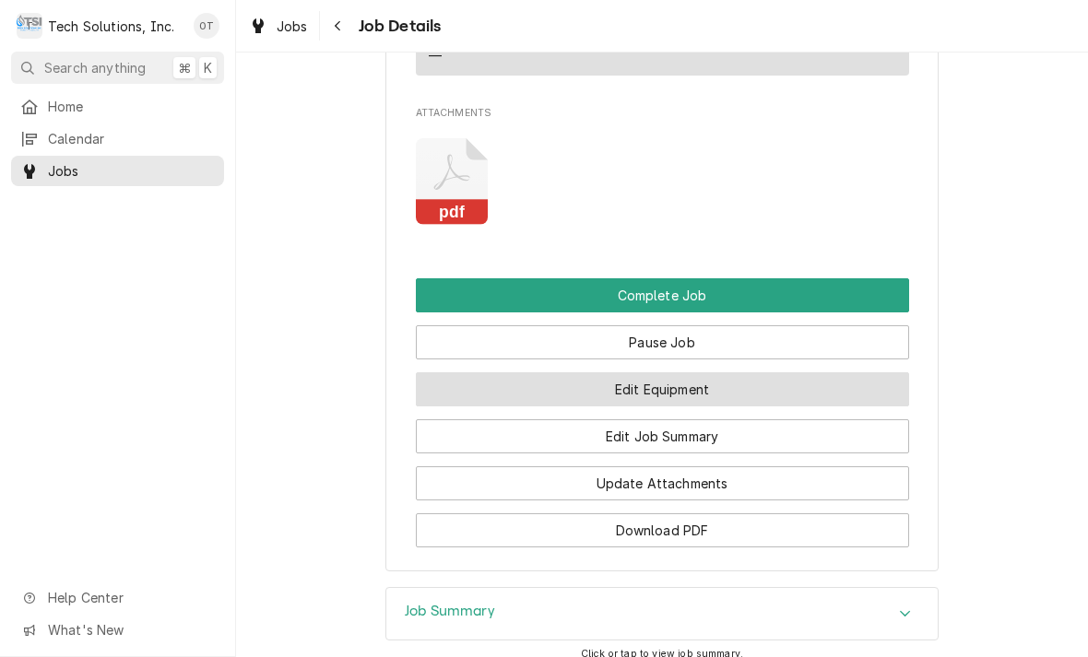
click at [639, 373] on button "Edit Equipment" at bounding box center [662, 390] width 493 height 34
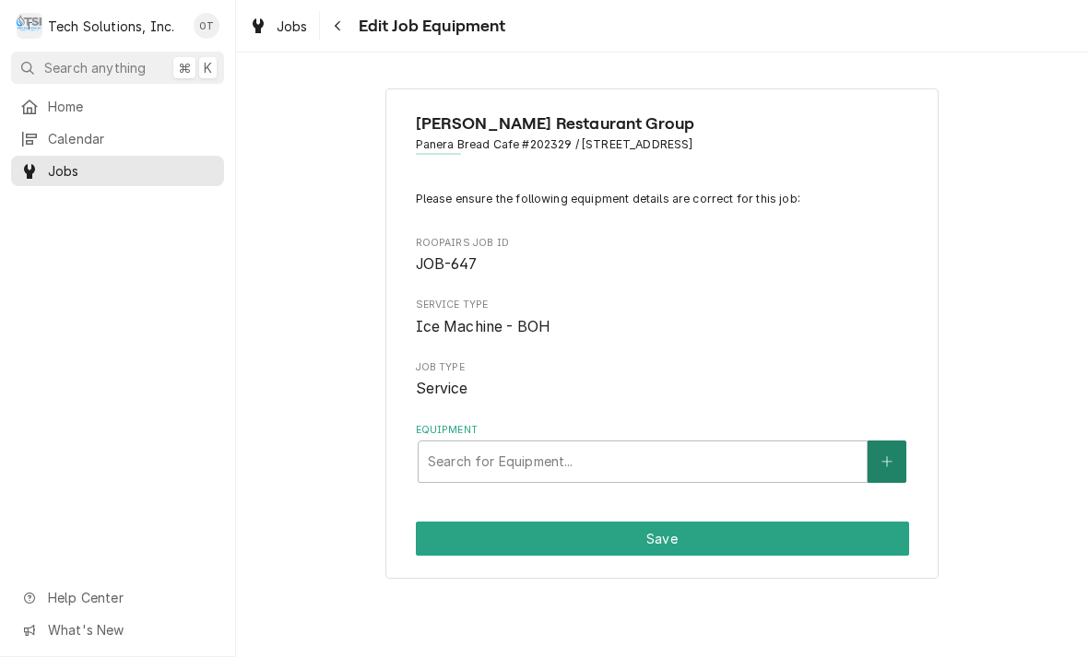
click at [887, 441] on button "Equipment" at bounding box center [887, 462] width 39 height 42
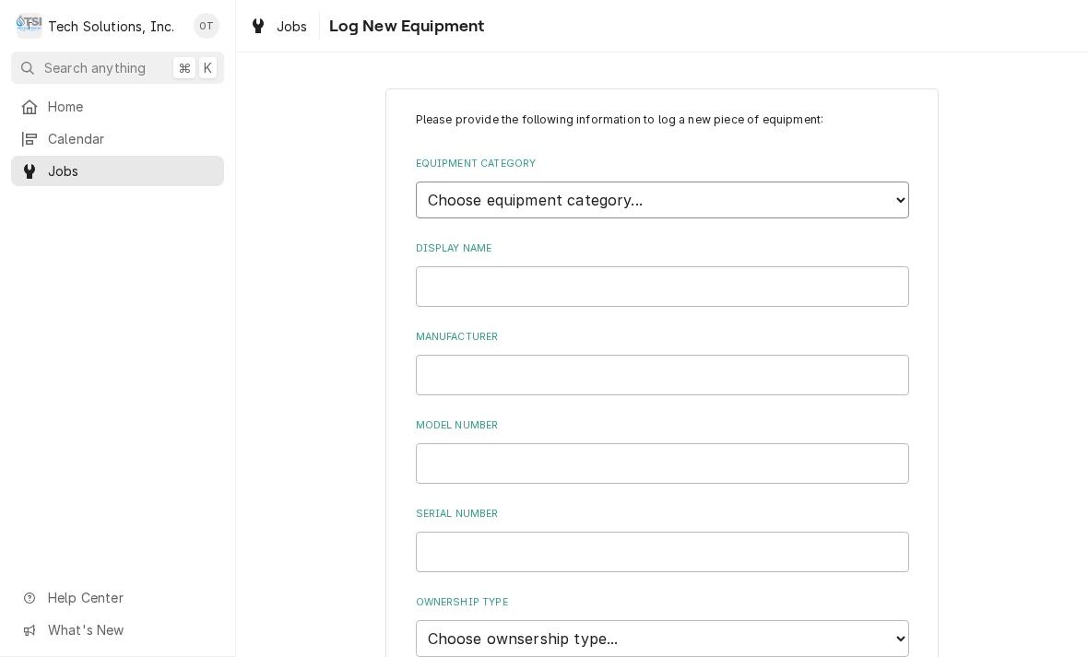
click at [892, 195] on select "Choose equipment category... Cooking Equipment Fryers Ice Machines Ovens and Ra…" at bounding box center [662, 200] width 493 height 37
select select "3"
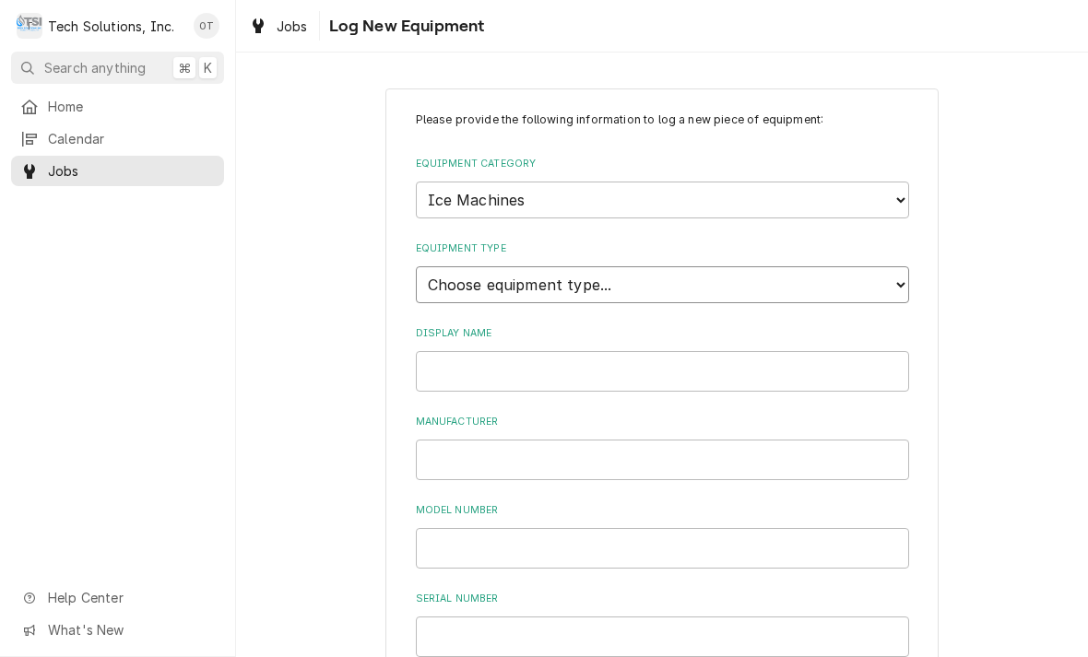
click at [894, 271] on select "Choose equipment type... Ice Bin Ice Dispenser Ice Maker Ice Merchandiser" at bounding box center [662, 284] width 493 height 37
select select "16"
click at [477, 351] on input "Display Name" at bounding box center [662, 371] width 493 height 41
type input "HOSHIZAKI"
click at [467, 440] on input "Manufacturer" at bounding box center [662, 460] width 493 height 41
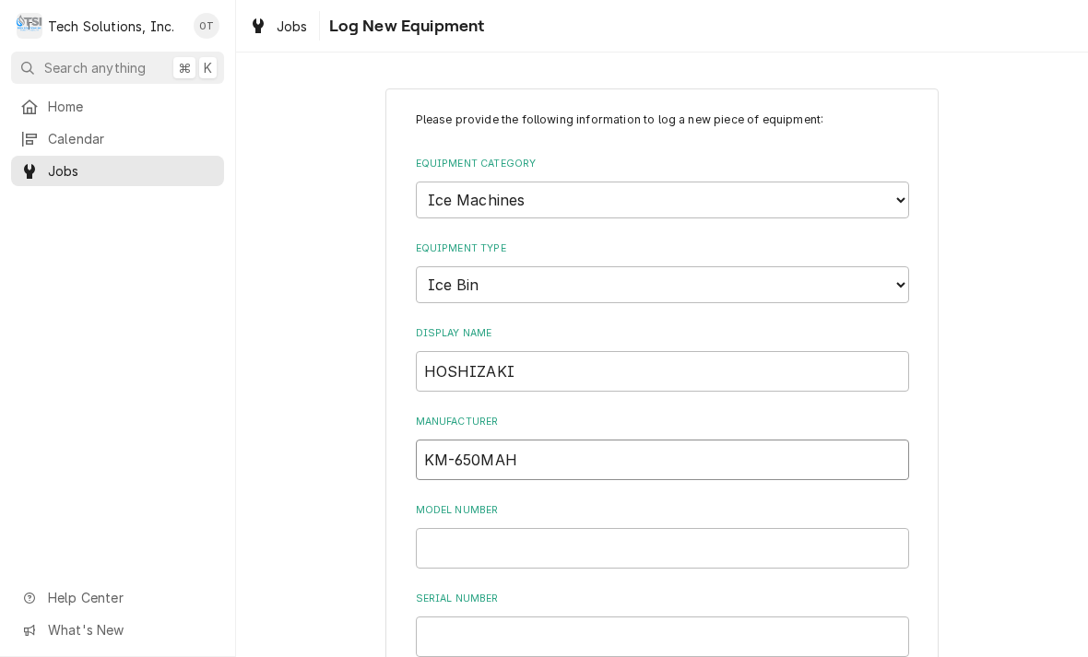
type input "KM-650MAH"
click at [467, 528] on input "Model Number" at bounding box center [662, 548] width 493 height 41
type input "KM—650MAH"
click at [543, 440] on input "KM-650MAH" at bounding box center [662, 460] width 493 height 41
type input "K"
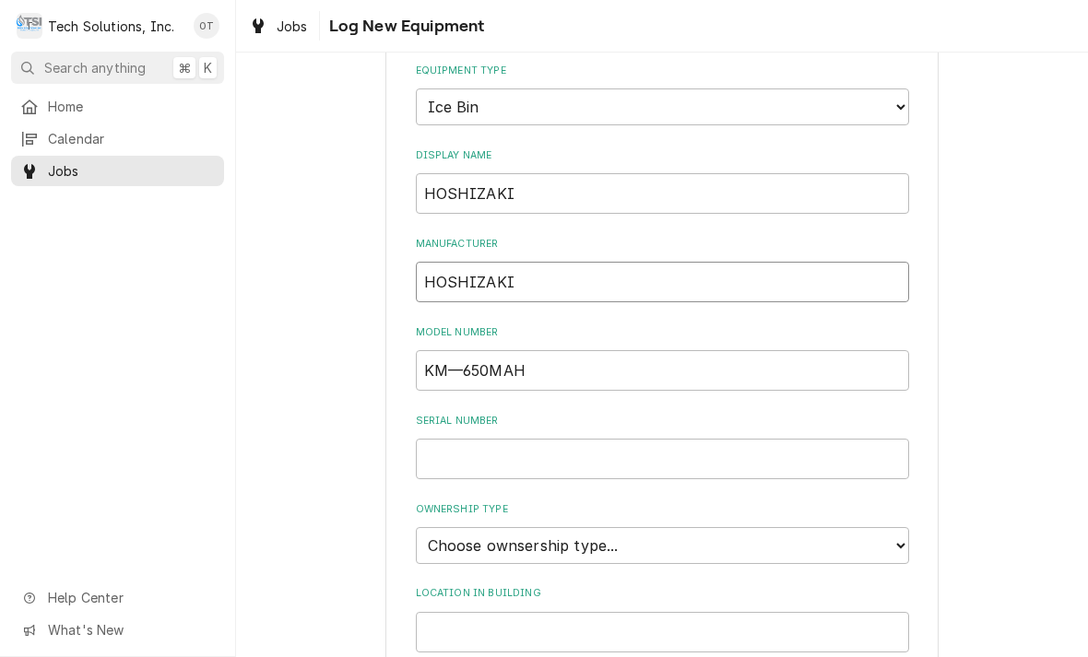
scroll to position [197, 0]
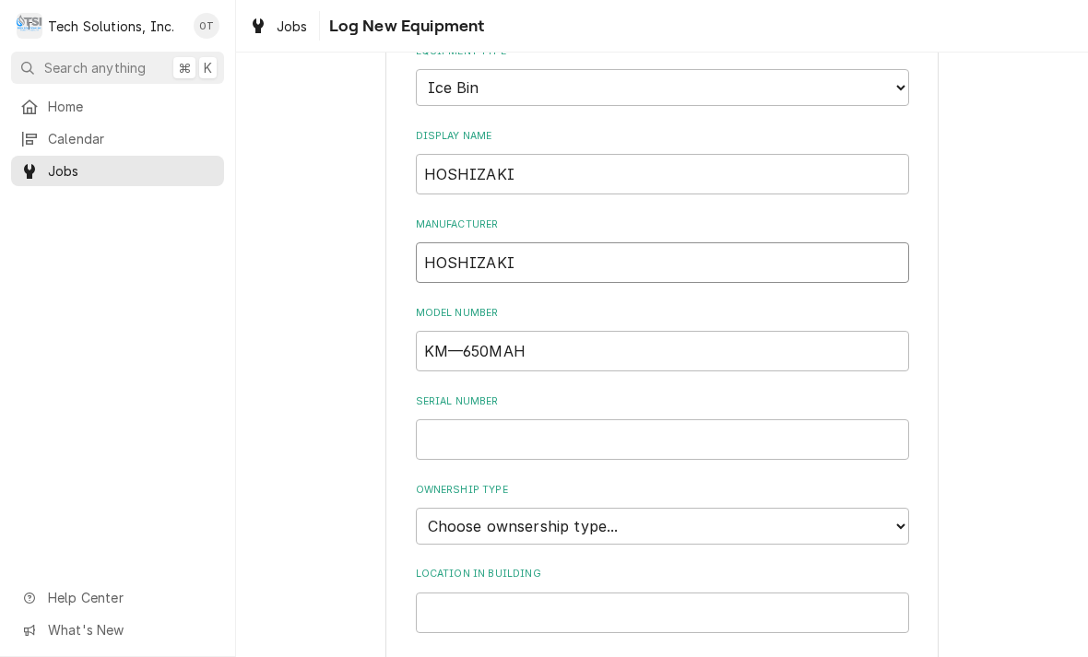
type input "HOSHIZAKI"
click at [453, 426] on input "Serial Number" at bounding box center [662, 440] width 493 height 41
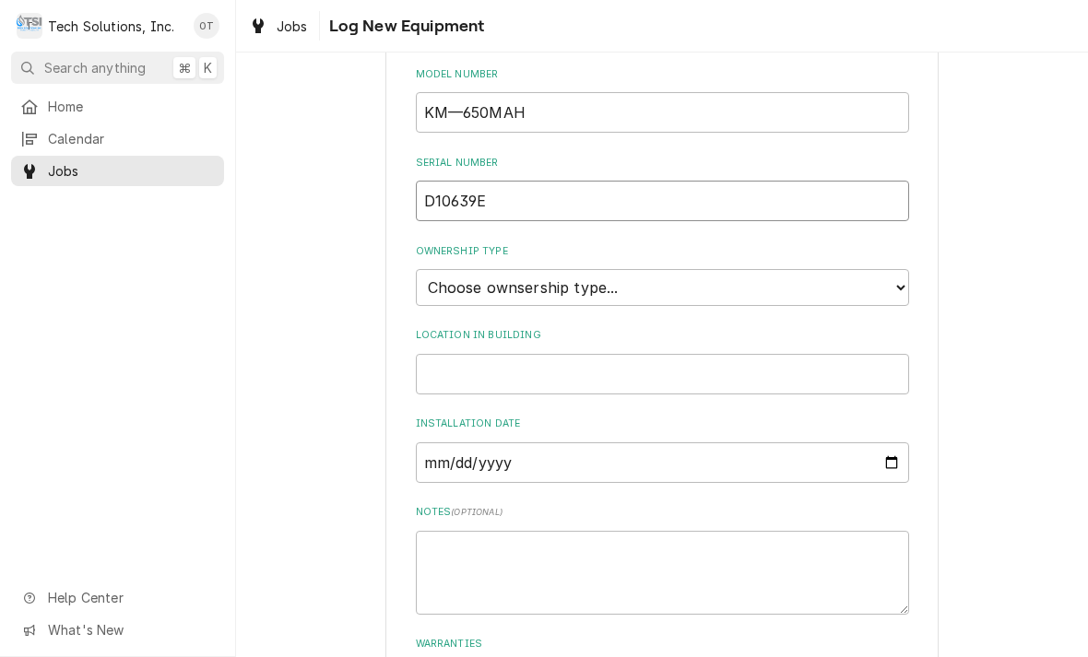
scroll to position [439, 0]
type input "D10639E"
click at [901, 266] on select "Choose ownsership type... Unknown Owned Leased Rented" at bounding box center [662, 284] width 493 height 37
select select "1"
click at [470, 351] on input "Location in Building" at bounding box center [662, 371] width 493 height 41
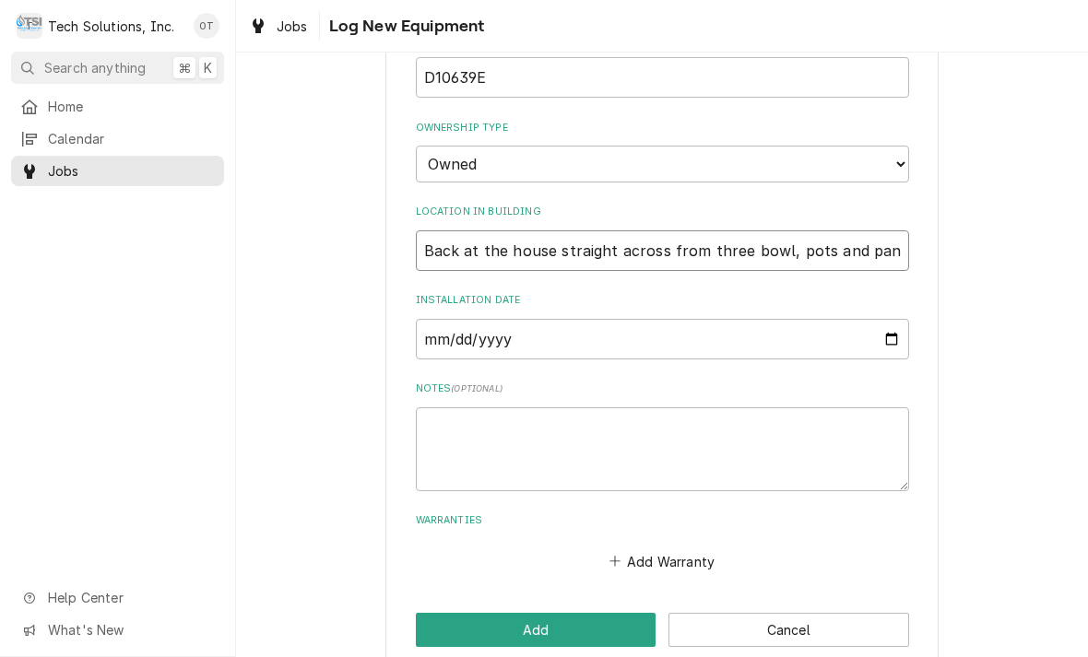
scroll to position [555, 0]
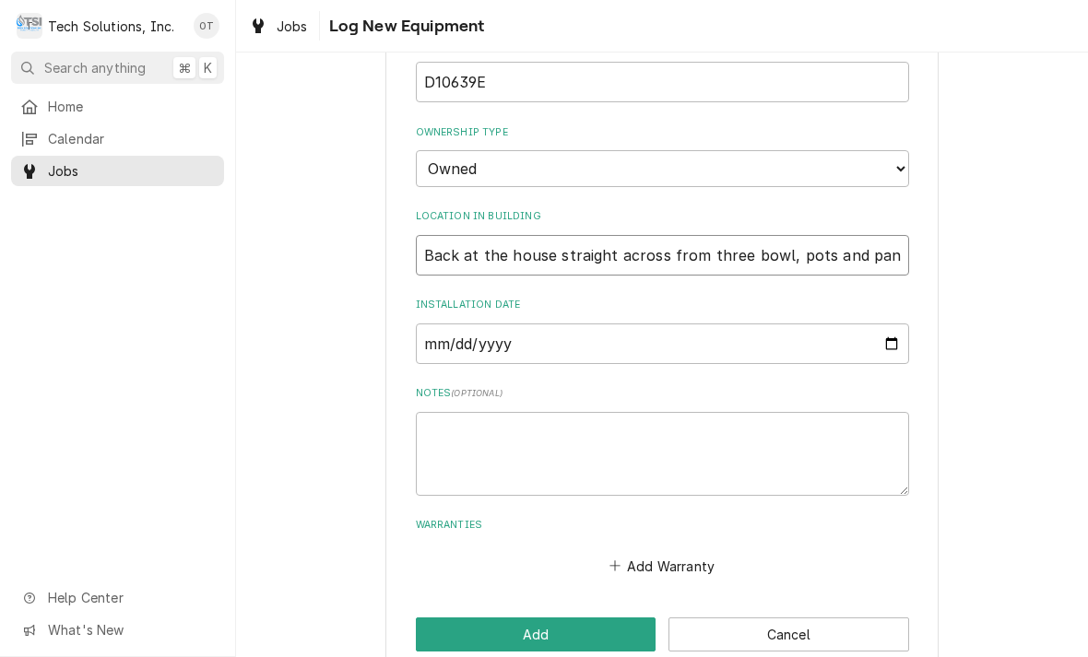
type input "Back at the house straight across from three bowl, pots and pan sink"
click at [457, 324] on input "Installation Date" at bounding box center [662, 344] width 493 height 41
type input "[DATE]"
